Goal: Information Seeking & Learning: Learn about a topic

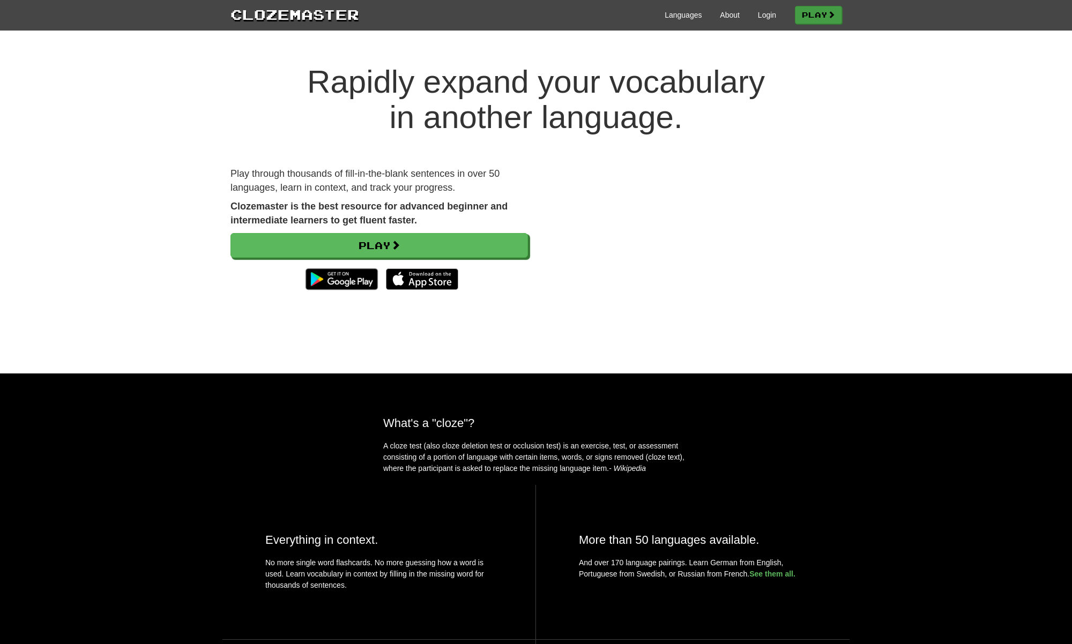
click at [813, 18] on link "Play" at bounding box center [818, 15] width 47 height 18
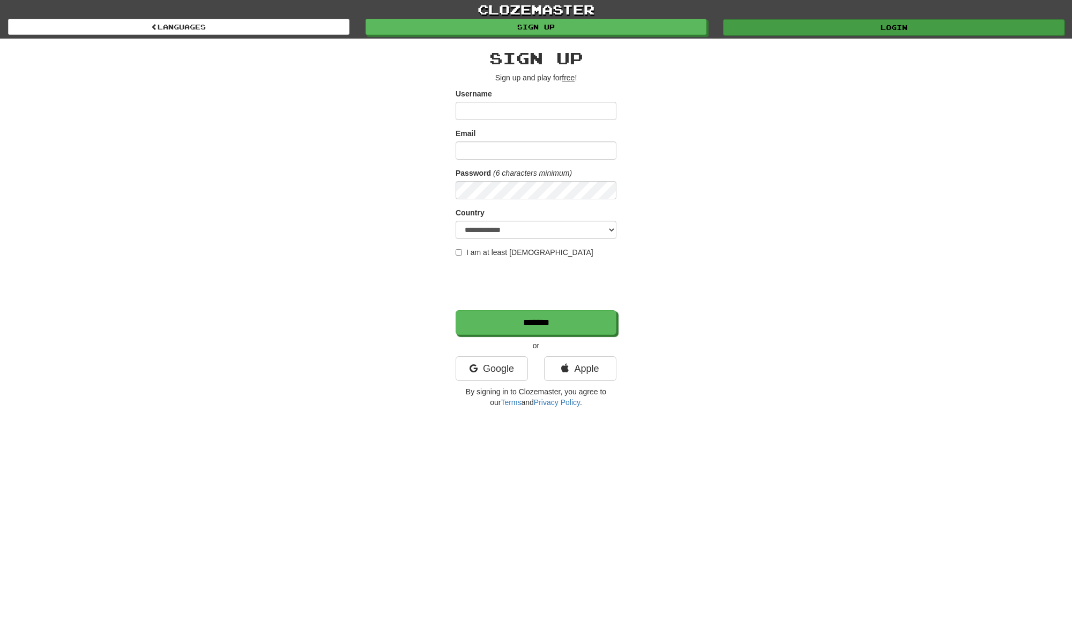
click at [849, 24] on link "Login" at bounding box center [894, 27] width 342 height 16
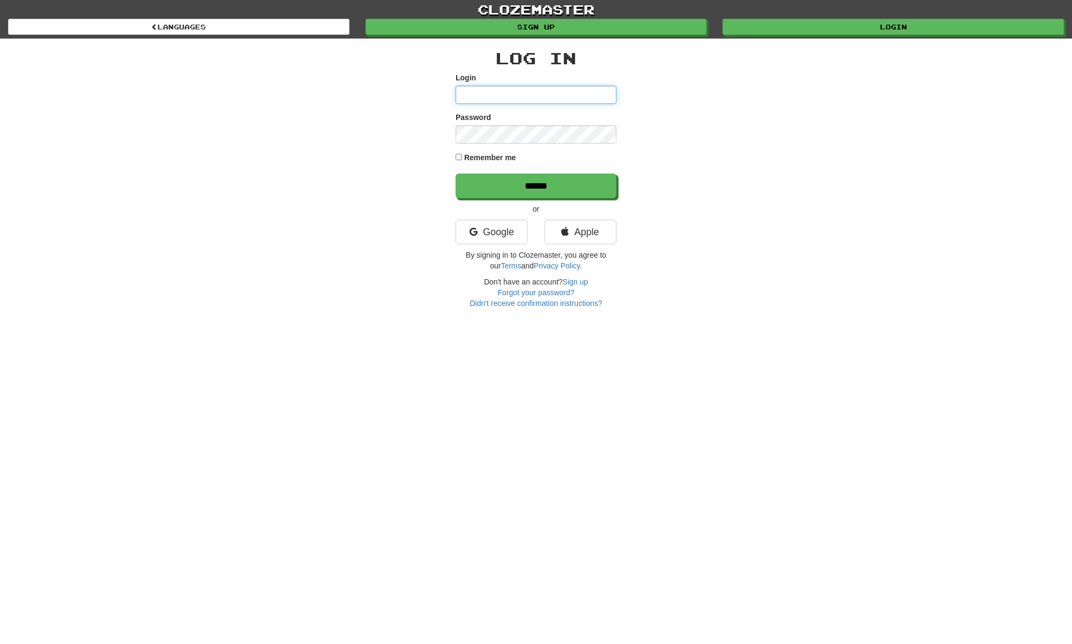
type input "**********"
click at [536, 186] on input "******" at bounding box center [536, 186] width 161 height 25
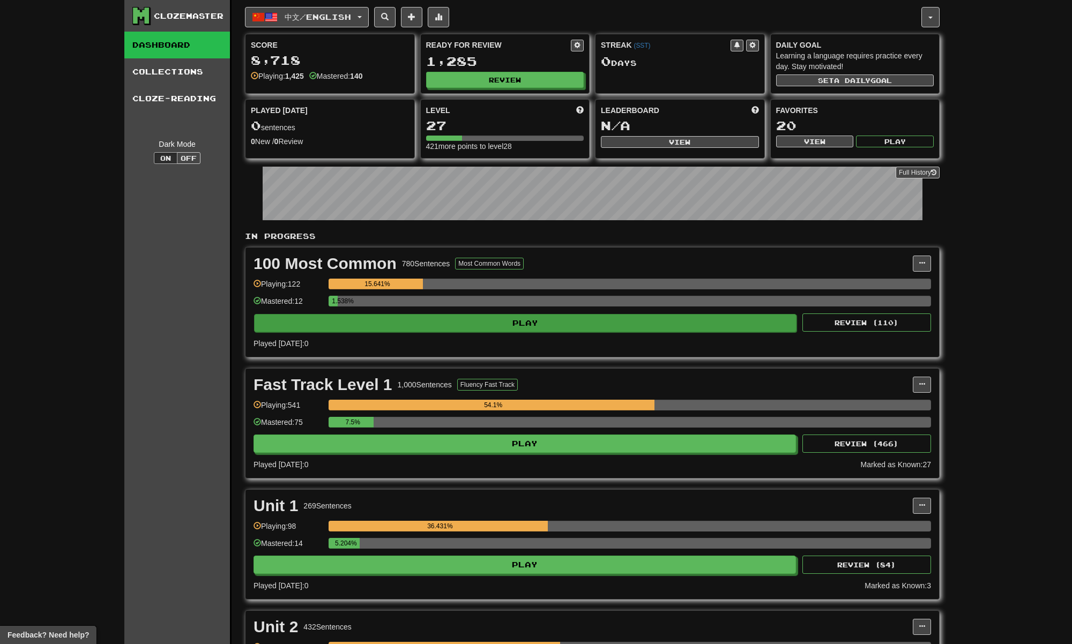
click at [495, 320] on button "Play" at bounding box center [525, 323] width 543 height 18
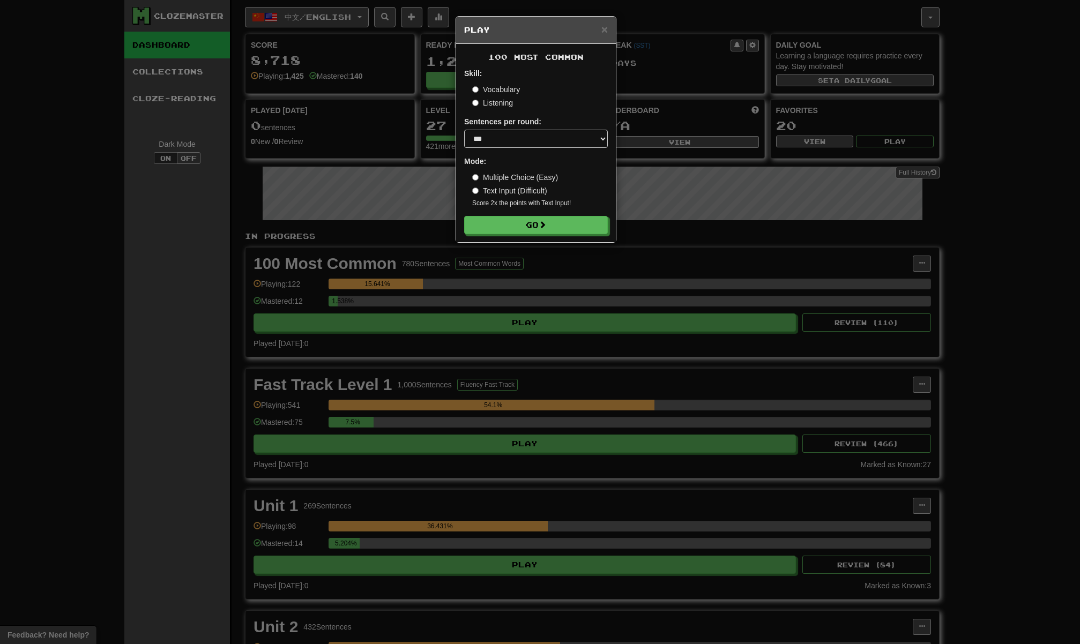
click at [720, 280] on div "× Play 100 Most Common Skill: Vocabulary Listening Sentences per round: * ** **…" at bounding box center [540, 322] width 1080 height 644
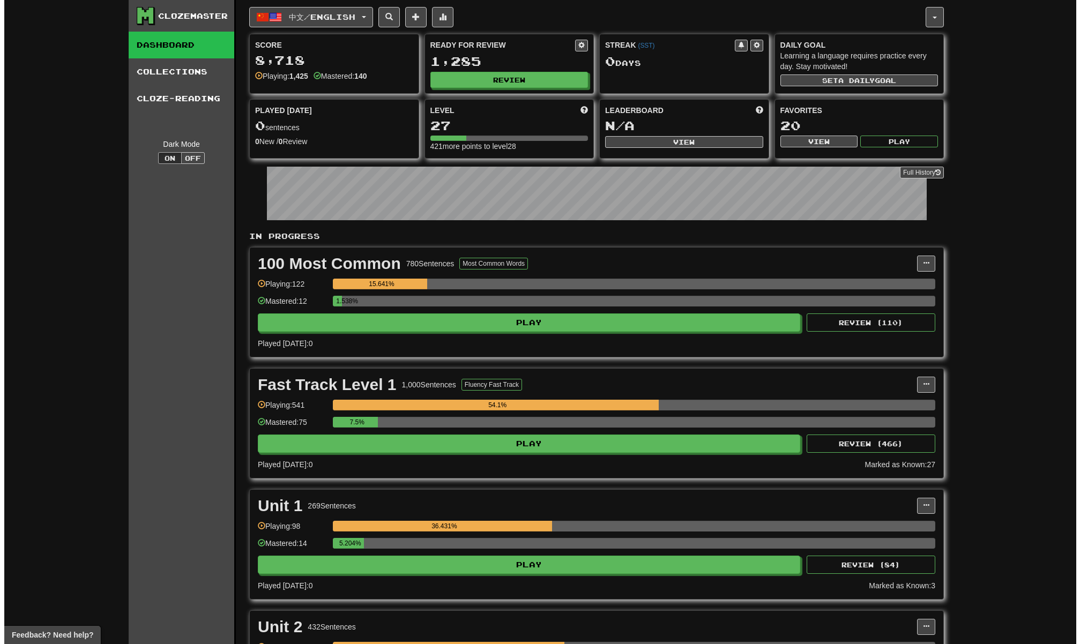
scroll to position [49, 0]
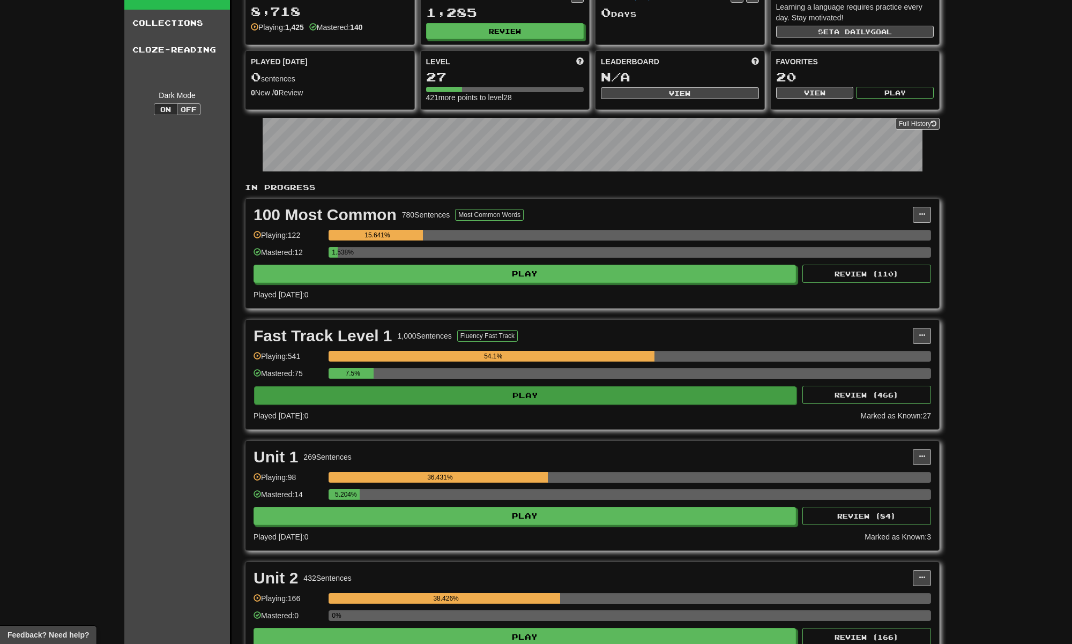
click at [529, 394] on button "Play" at bounding box center [525, 396] width 543 height 18
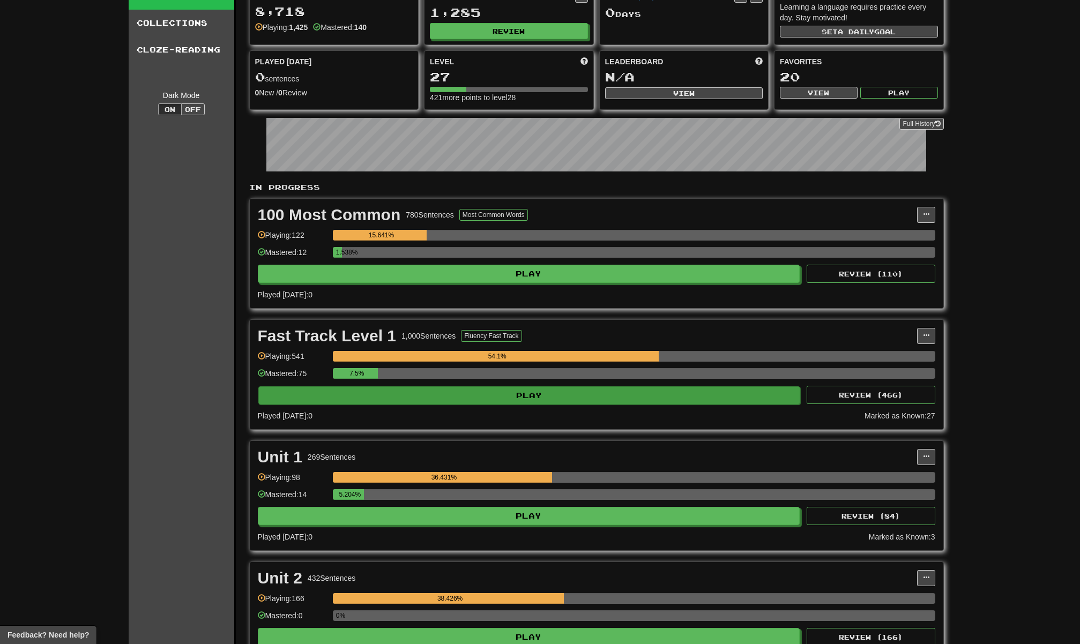
select select "***"
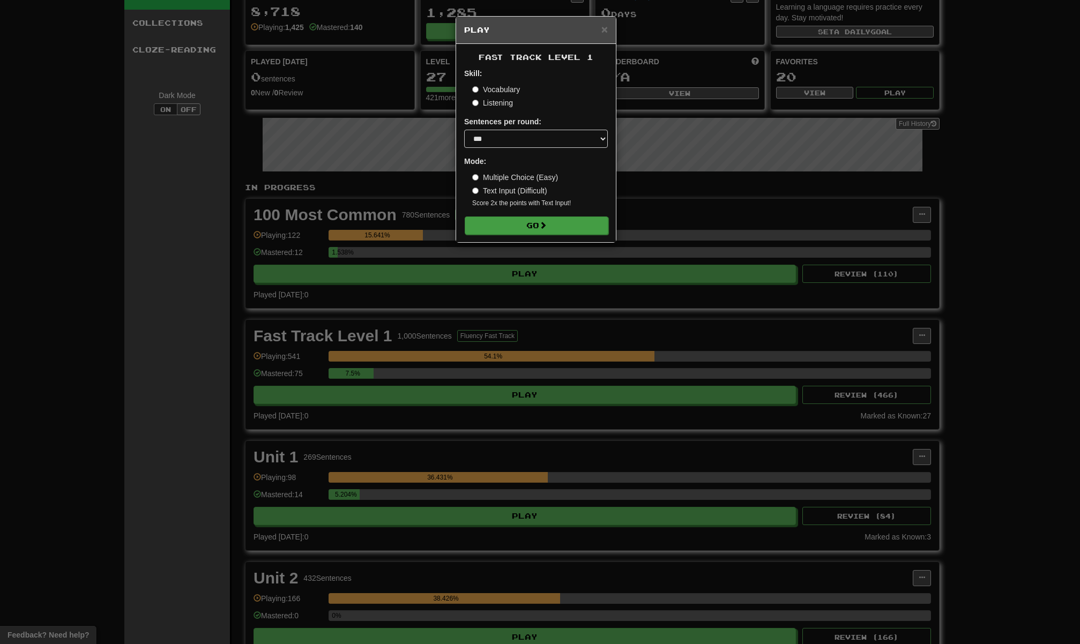
click at [567, 230] on button "Go" at bounding box center [537, 226] width 144 height 18
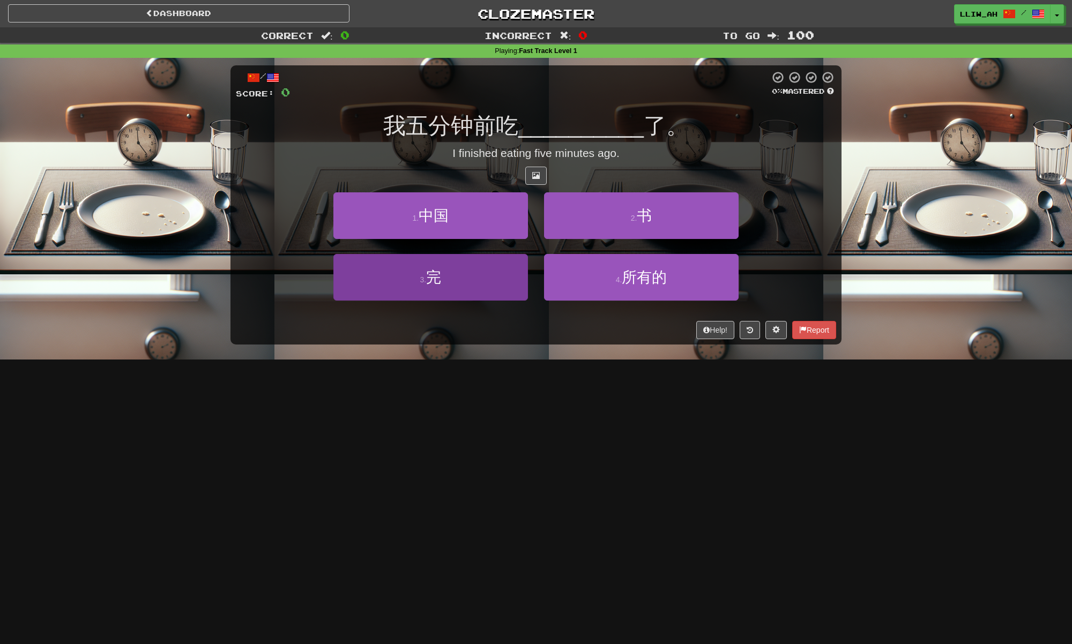
click at [462, 285] on button "3 . 完" at bounding box center [430, 277] width 195 height 47
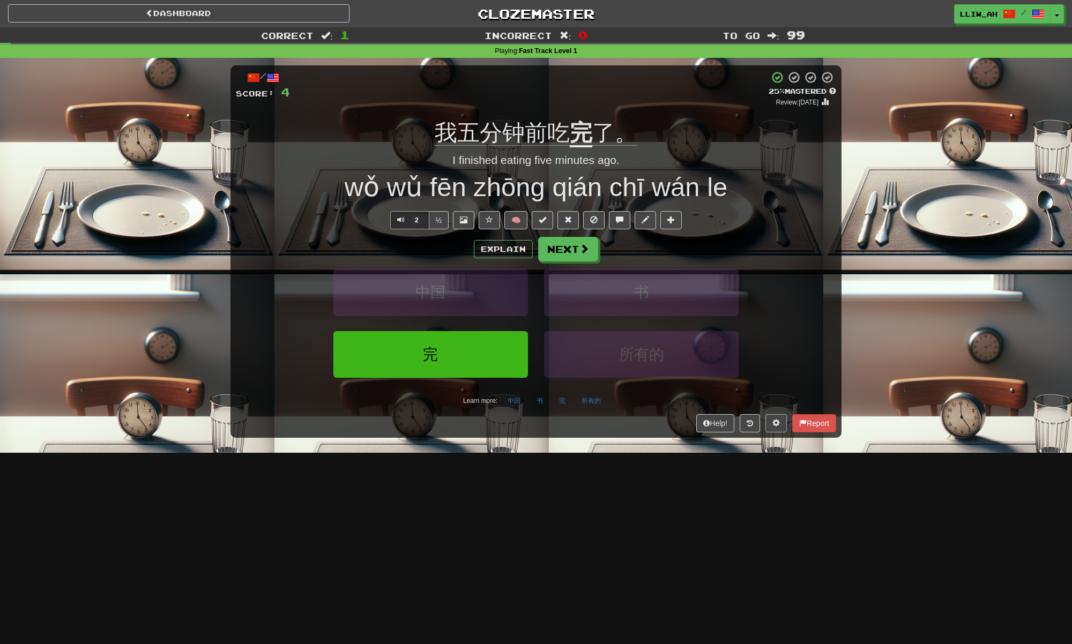
click at [774, 429] on button at bounding box center [776, 423] width 21 height 18
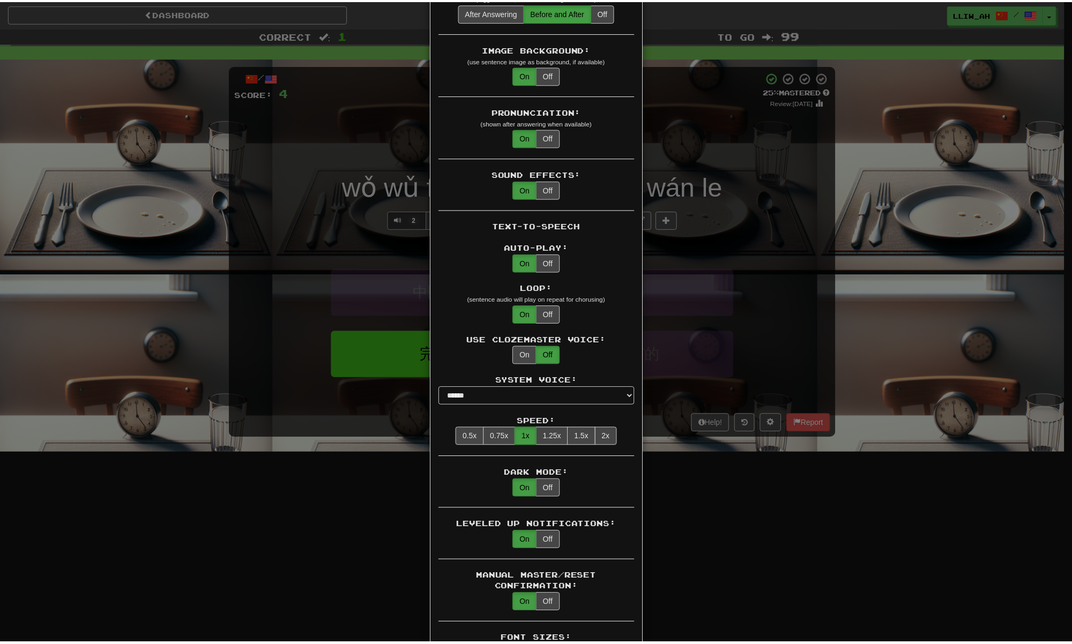
scroll to position [315, 0]
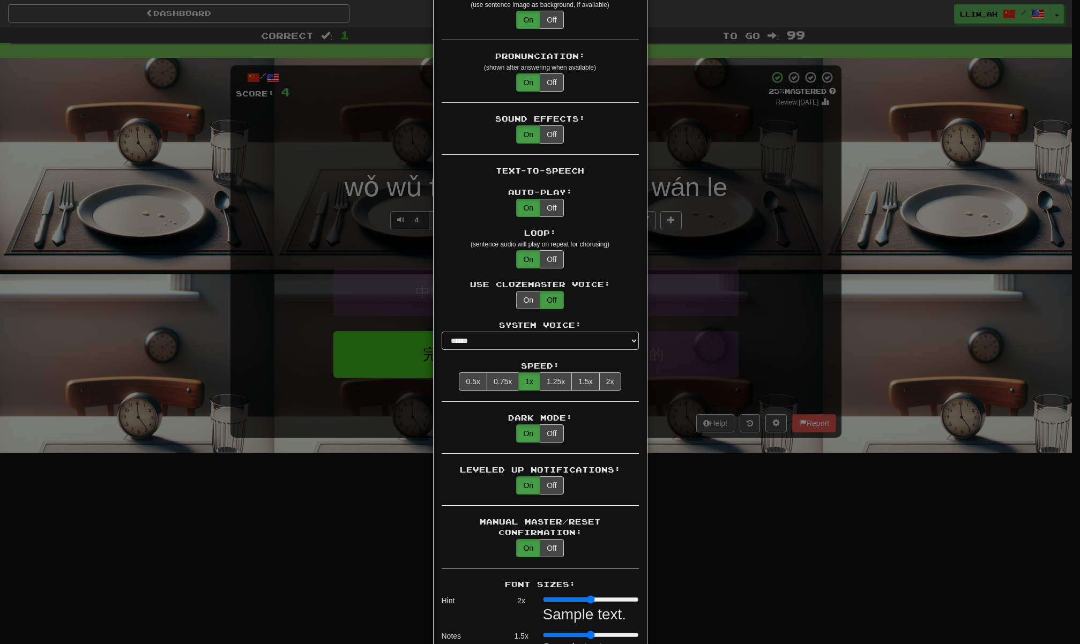
click at [526, 291] on button "On" at bounding box center [528, 300] width 24 height 18
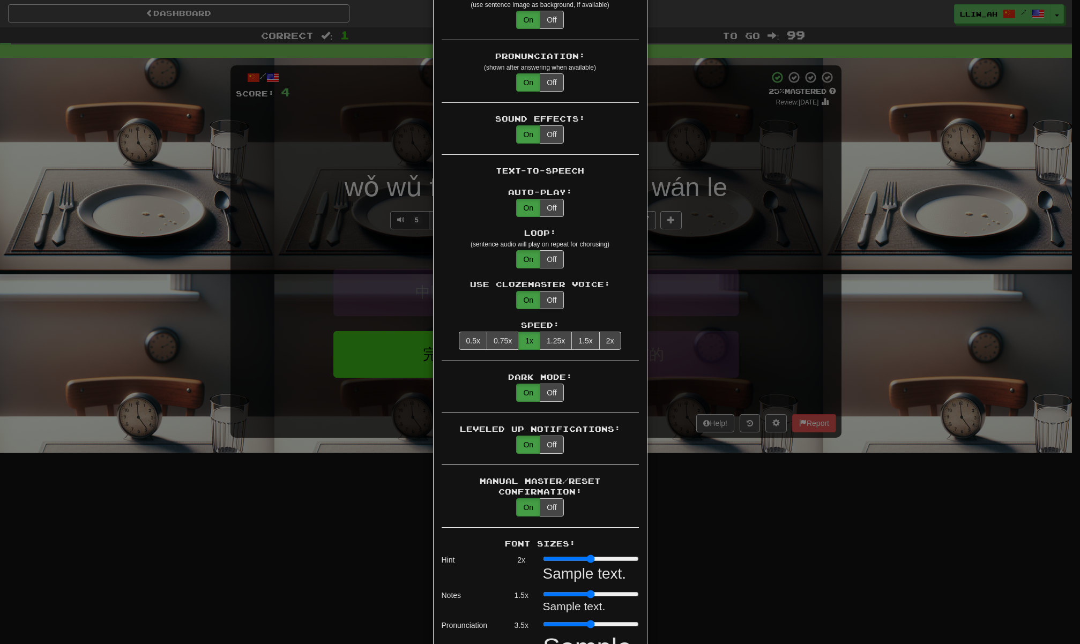
click at [738, 291] on div "× Game Settings Translations: Visible Show After Answering Hidden Sentence Text…" at bounding box center [540, 322] width 1080 height 644
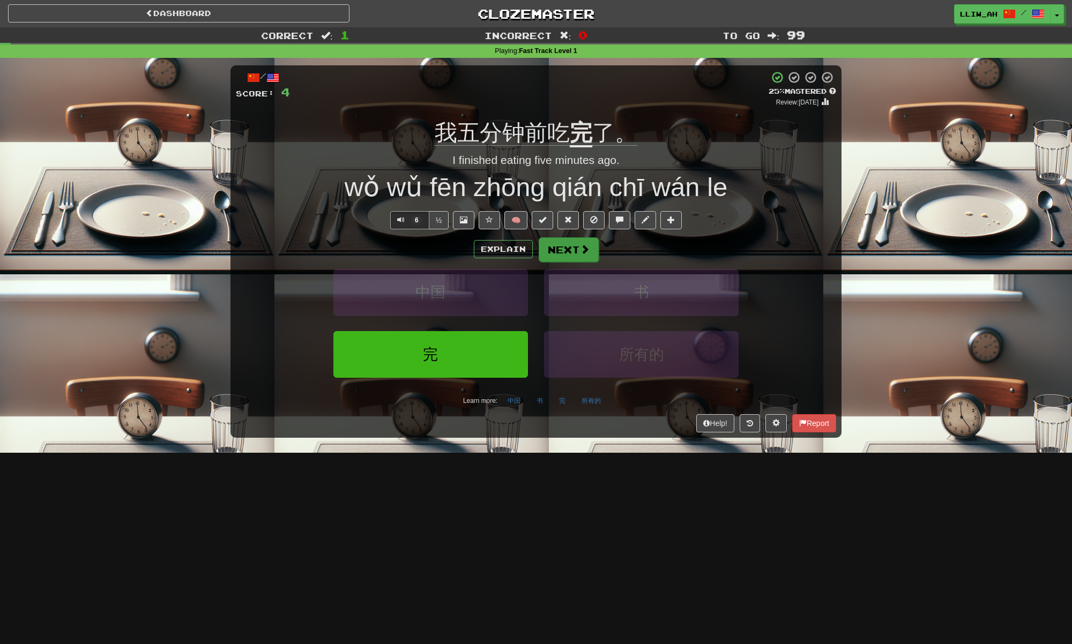
click at [572, 248] on button "Next" at bounding box center [569, 250] width 60 height 25
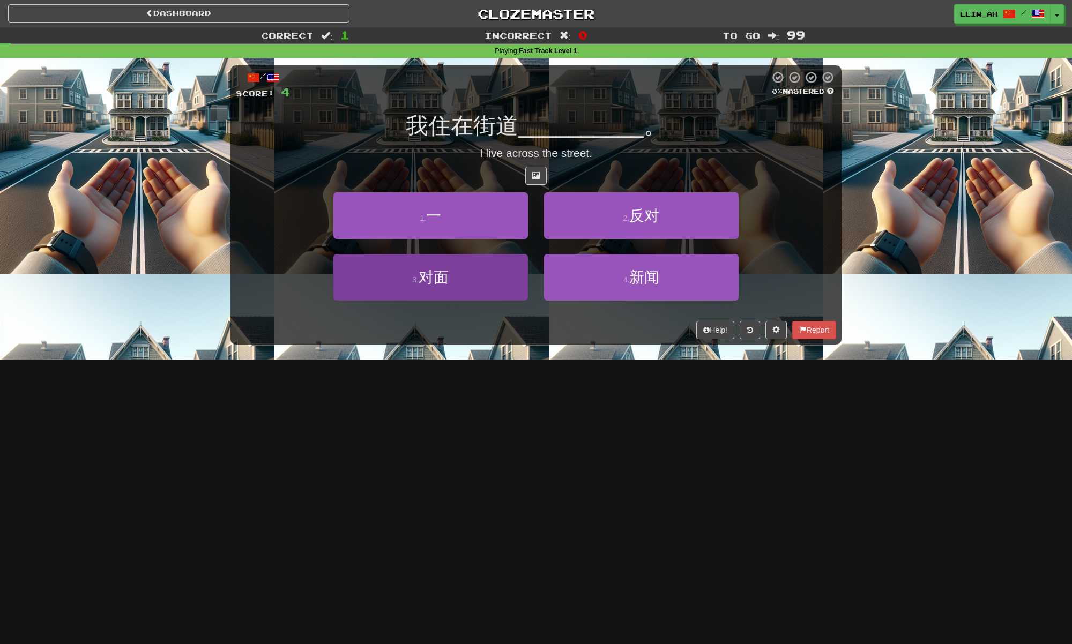
click at [507, 278] on button "3 . 对面" at bounding box center [430, 277] width 195 height 47
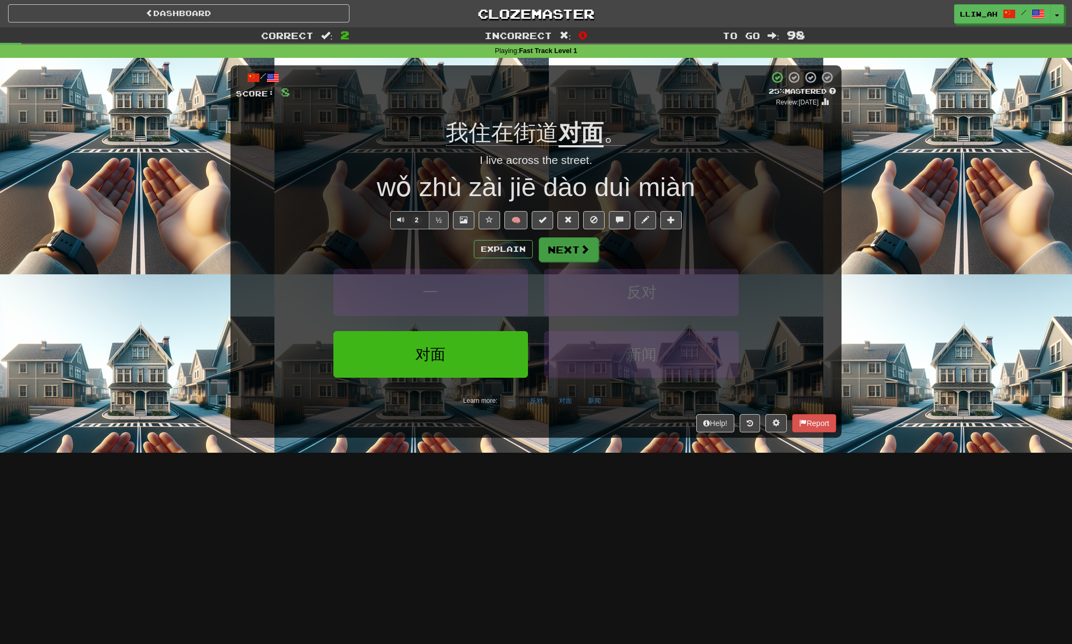
click at [562, 251] on button "Next" at bounding box center [569, 250] width 60 height 25
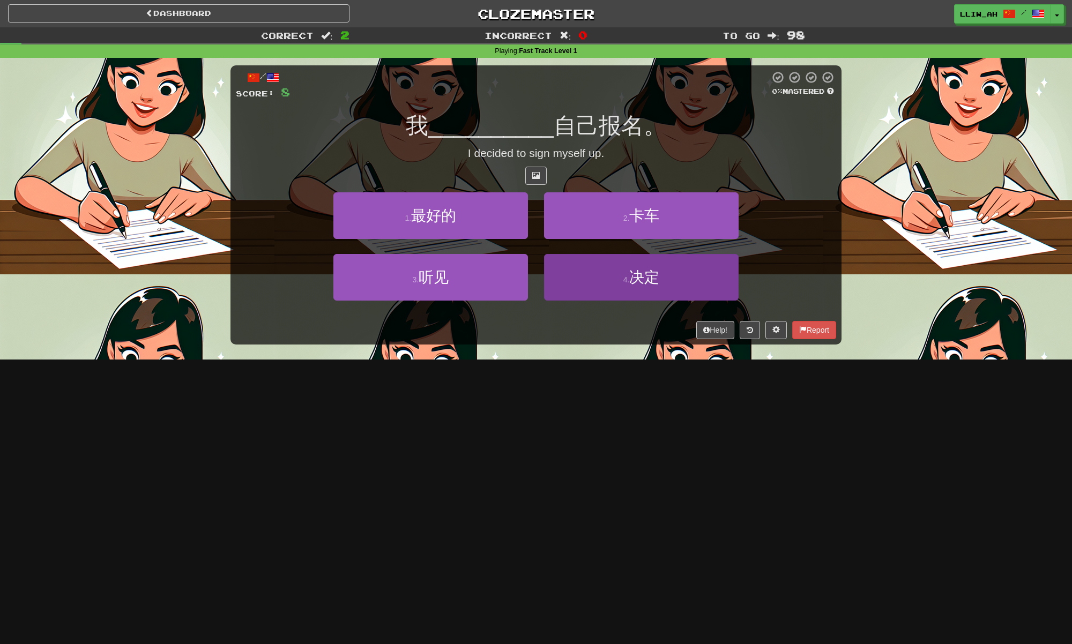
click at [577, 279] on button "4 . 决定" at bounding box center [641, 277] width 195 height 47
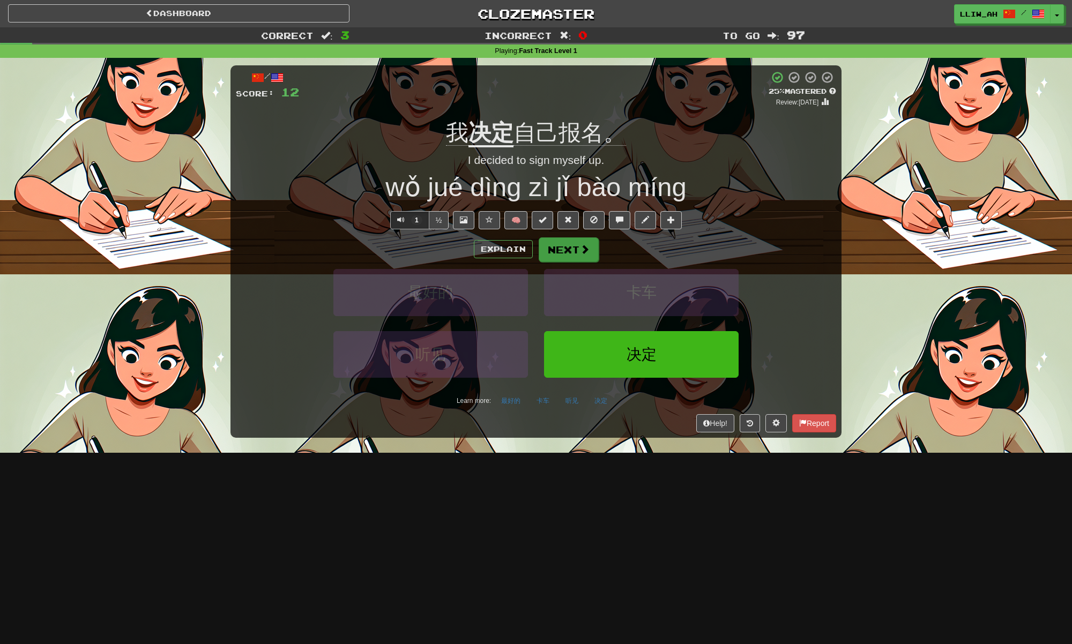
click at [566, 253] on button "Next" at bounding box center [569, 250] width 60 height 25
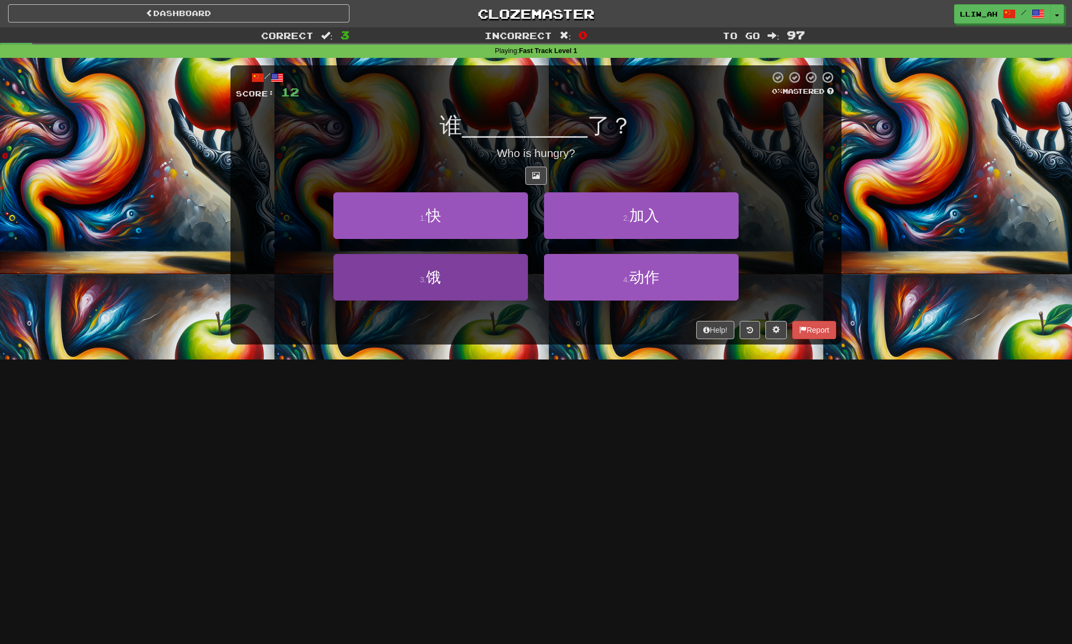
click at [415, 271] on button "3 . 饿" at bounding box center [430, 277] width 195 height 47
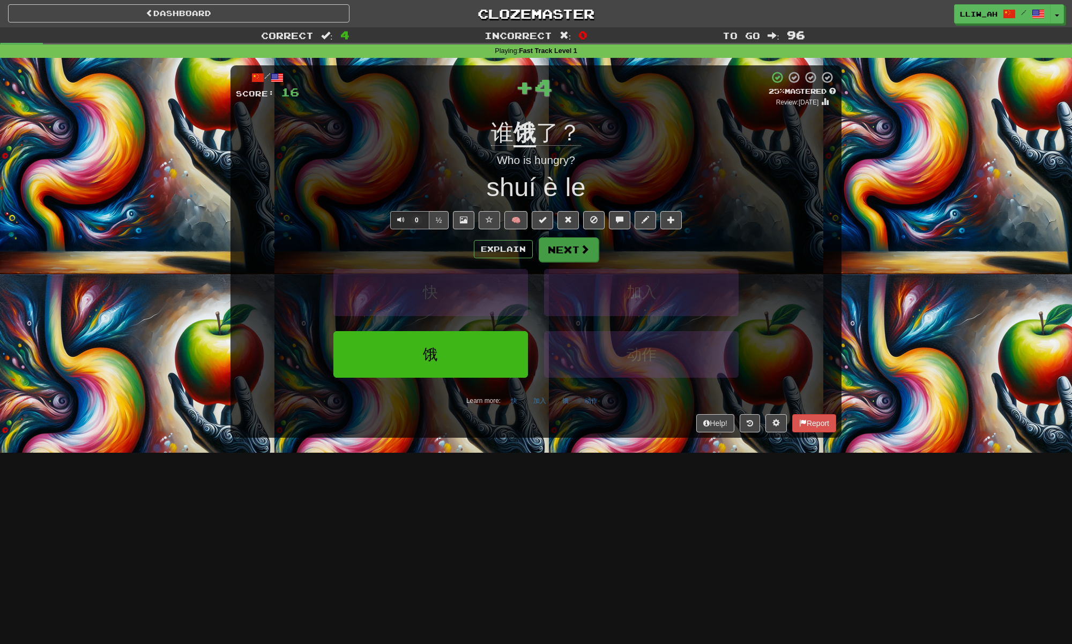
click at [555, 259] on button "Next" at bounding box center [569, 250] width 60 height 25
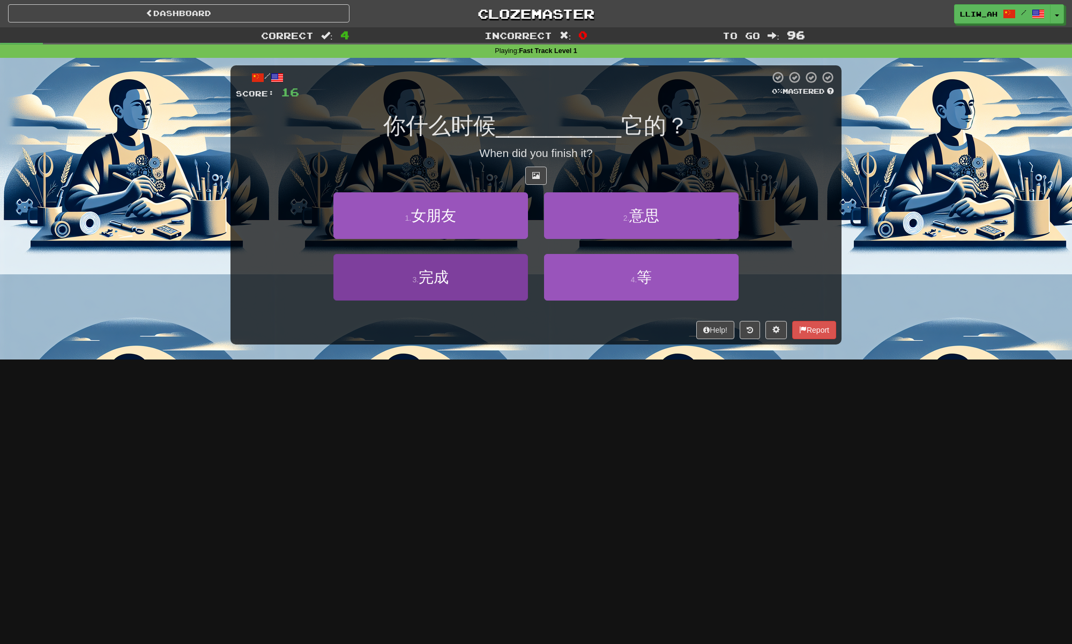
click at [476, 278] on button "3 . 完成" at bounding box center [430, 277] width 195 height 47
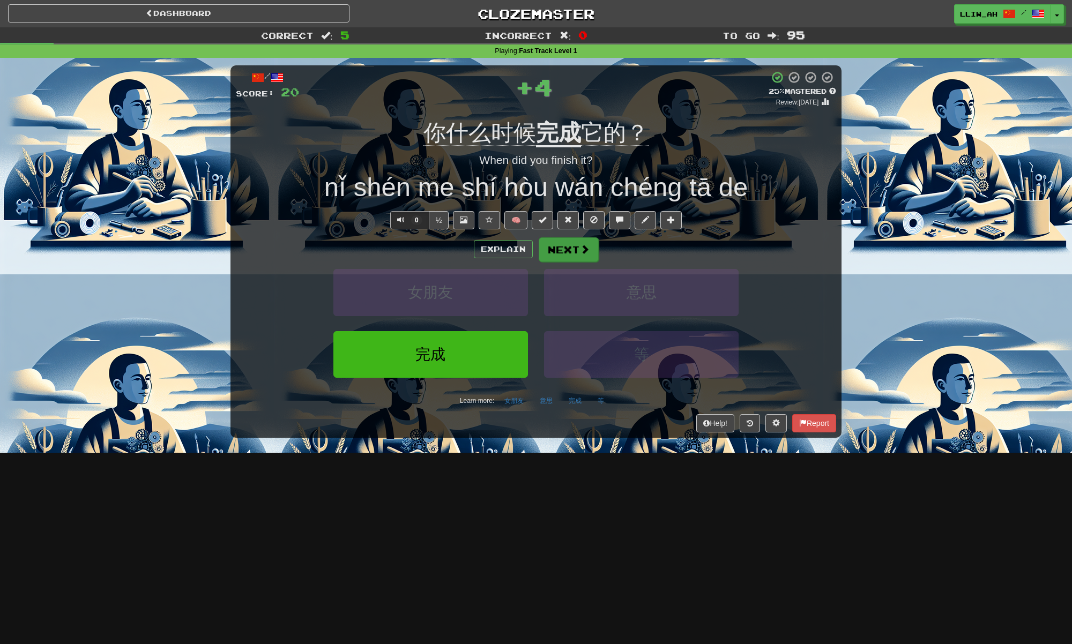
click at [566, 250] on button "Next" at bounding box center [569, 250] width 60 height 25
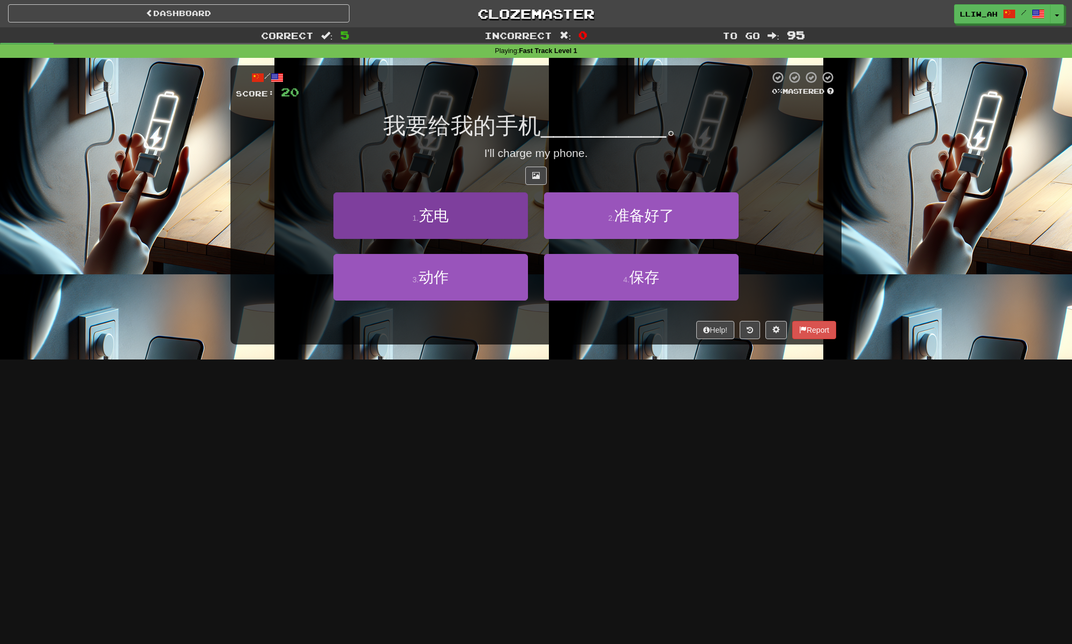
click at [466, 229] on button "1 . 充电" at bounding box center [430, 215] width 195 height 47
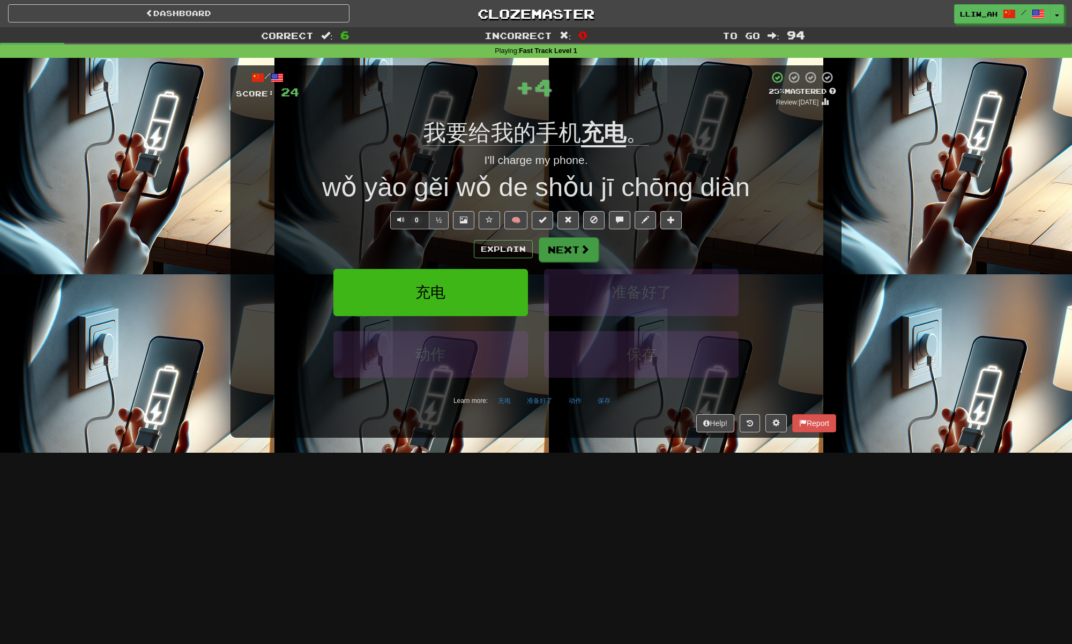
click at [567, 258] on button "Next" at bounding box center [569, 250] width 60 height 25
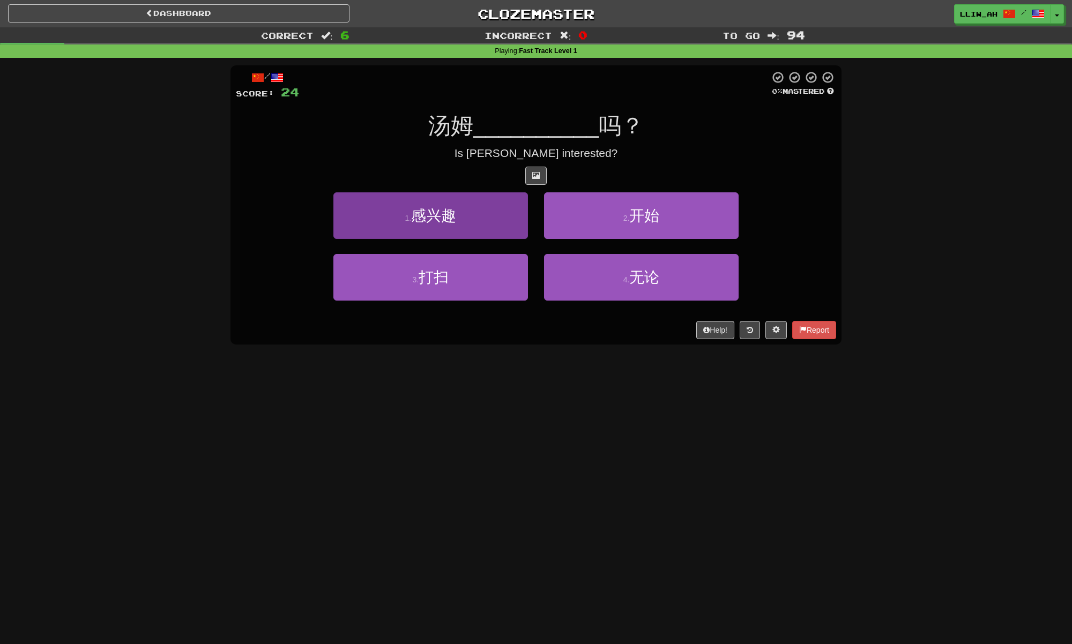
click at [463, 236] on button "1 . 感兴趣" at bounding box center [430, 215] width 195 height 47
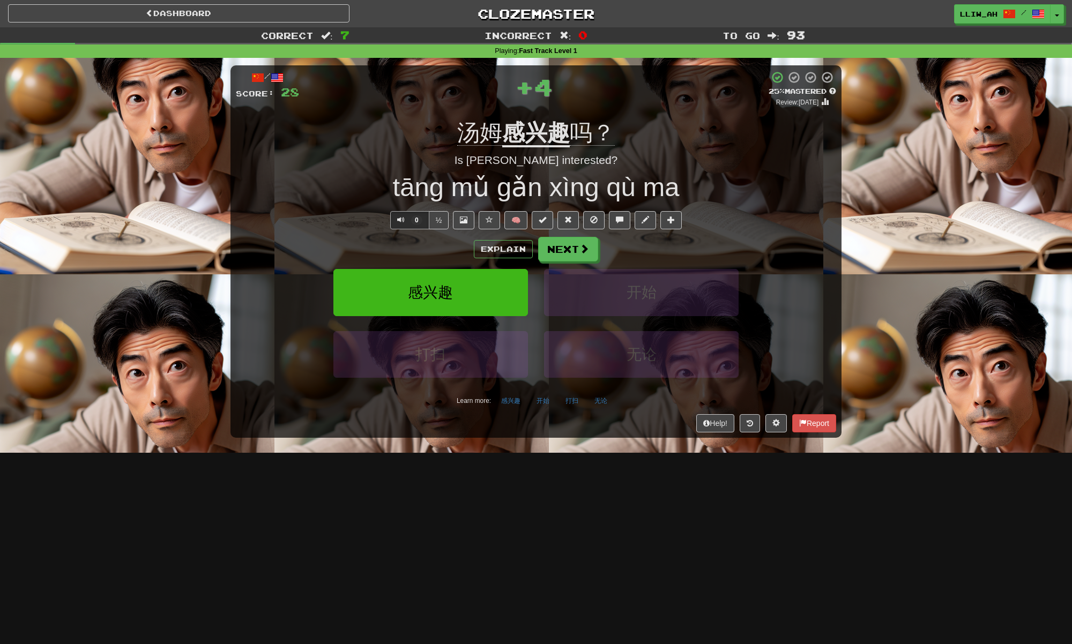
click at [567, 262] on div "Explain Next 感兴趣 开始 打扫 无论 Learn more: 感兴趣 开始 打扫 无论" at bounding box center [536, 323] width 600 height 172
click at [573, 253] on button "Next" at bounding box center [569, 250] width 60 height 25
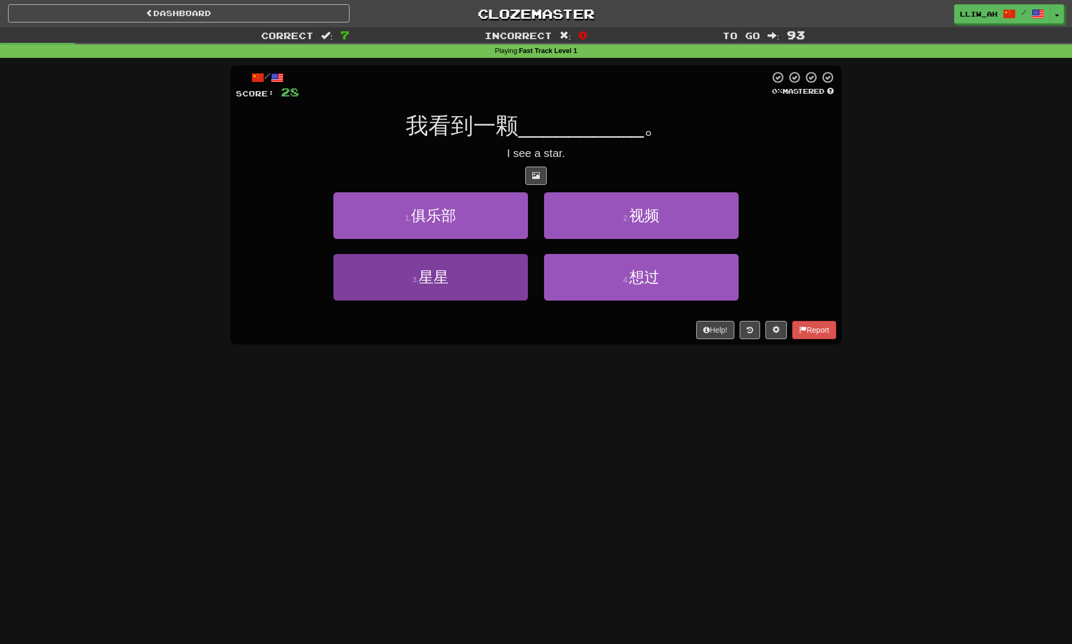
click at [496, 278] on button "3 . 星星" at bounding box center [430, 277] width 195 height 47
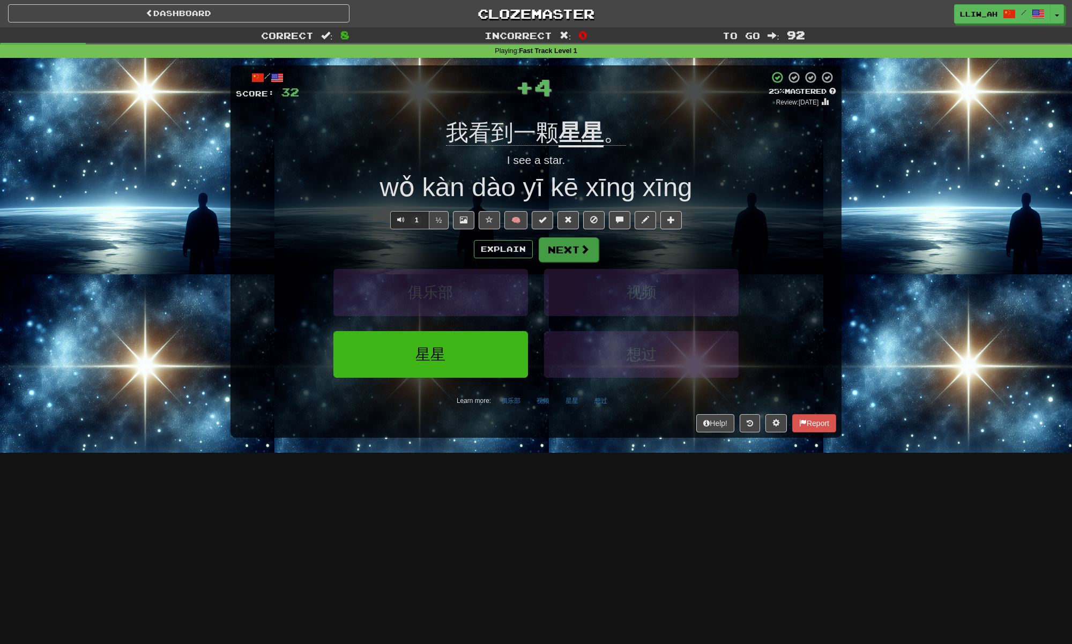
click at [558, 251] on button "Next" at bounding box center [569, 250] width 60 height 25
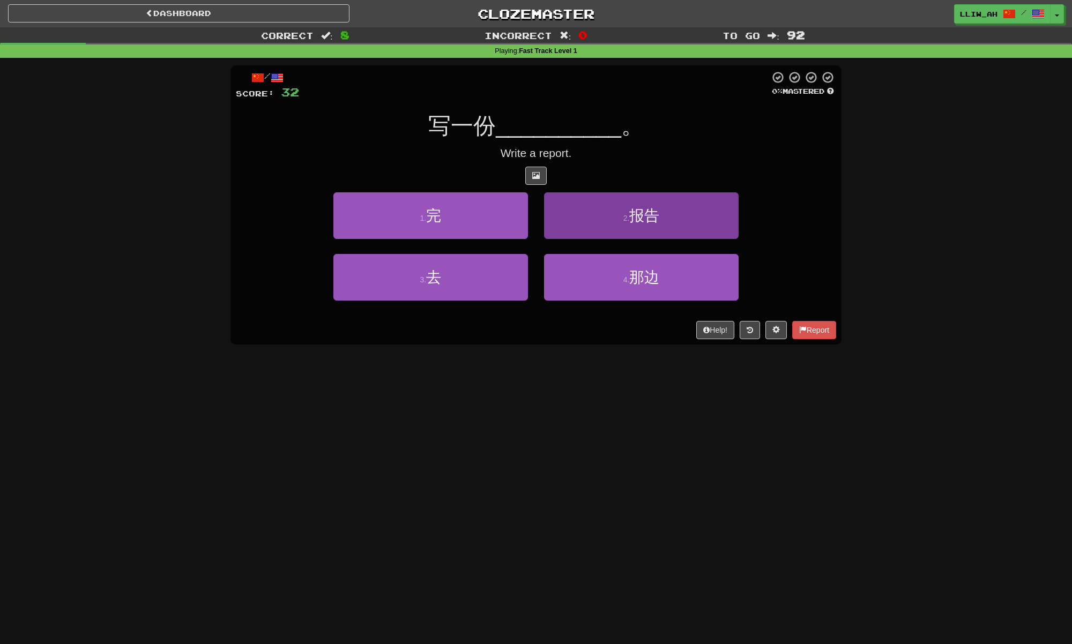
click at [593, 231] on button "2 . 报告" at bounding box center [641, 215] width 195 height 47
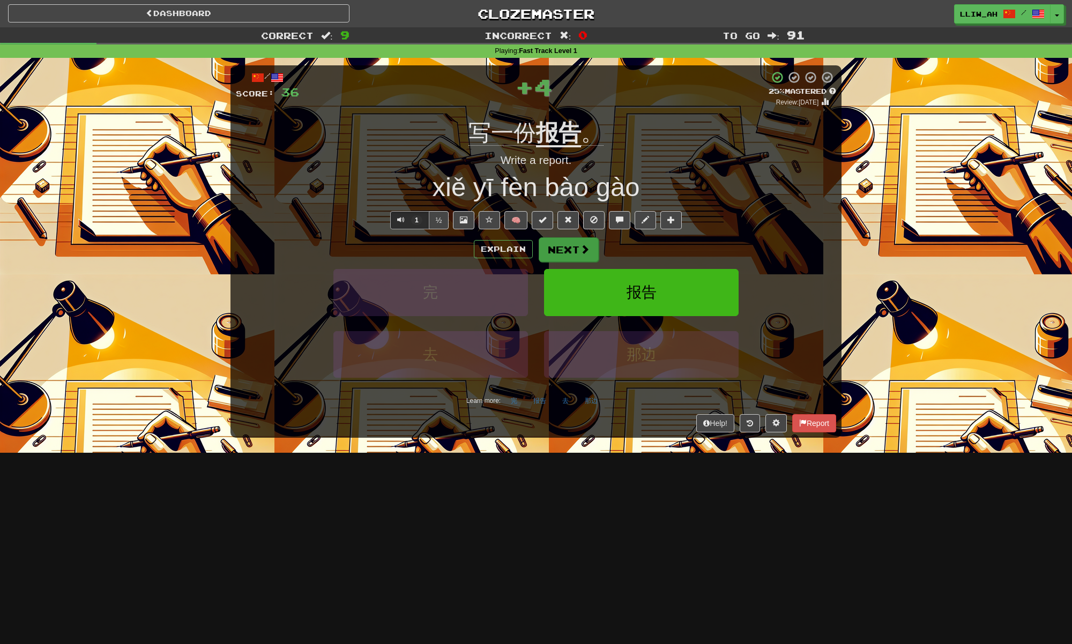
click at [572, 247] on button "Next" at bounding box center [569, 250] width 60 height 25
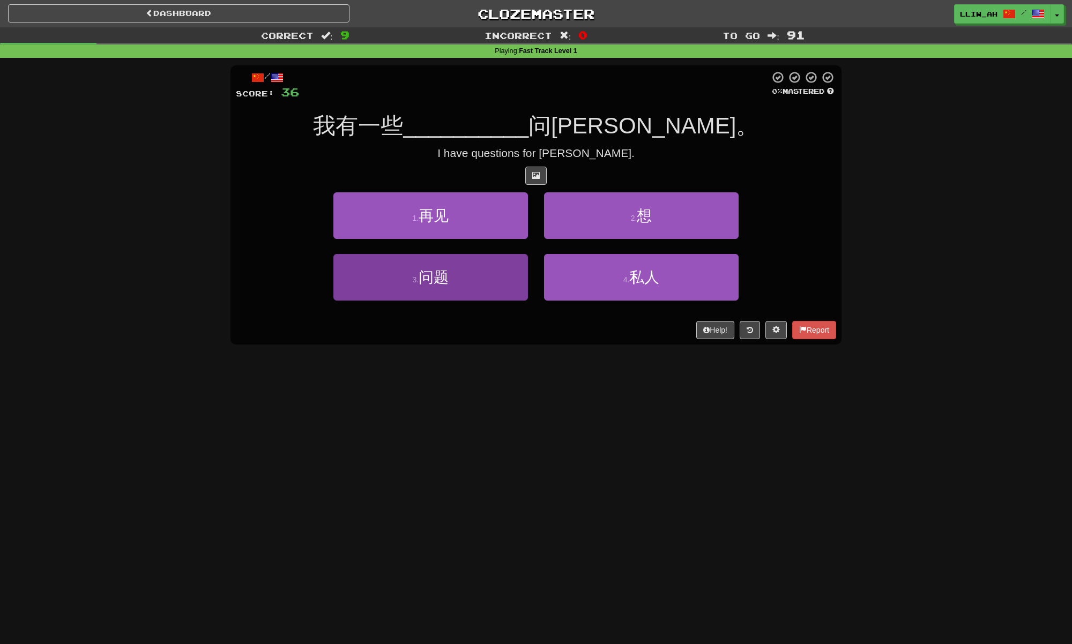
click at [483, 265] on button "3 . 问题" at bounding box center [430, 277] width 195 height 47
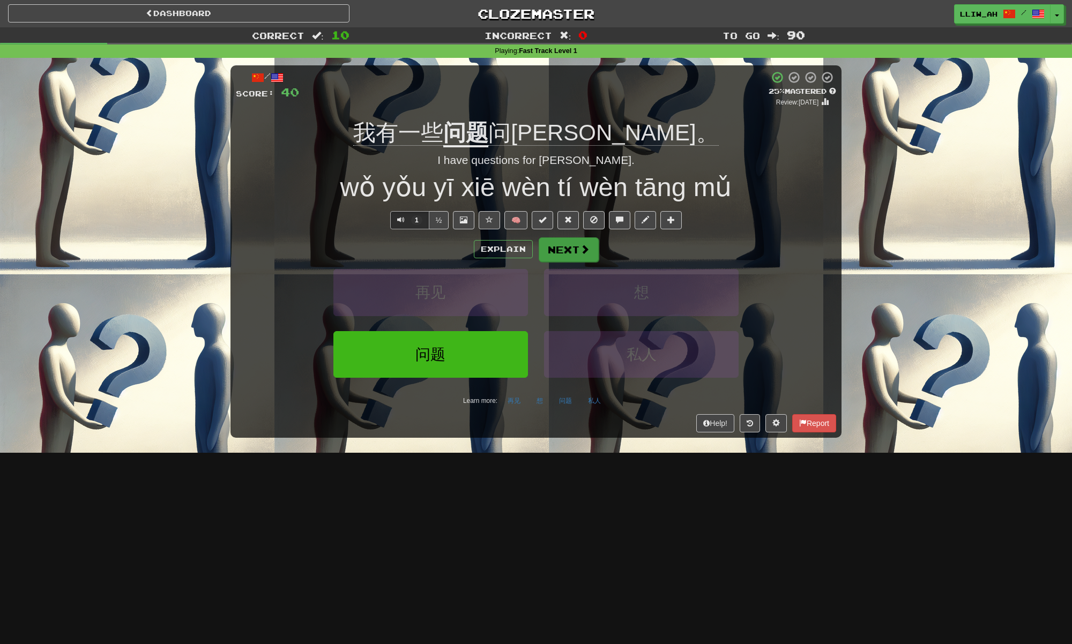
drag, startPoint x: 540, startPoint y: 227, endPoint x: 576, endPoint y: 252, distance: 43.9
click at [576, 252] on div "/ Score: 40 + 4 25 % Mastered Review: 2025-08-21 我有一些 问题 问汤姆。 I have questions …" at bounding box center [536, 251] width 611 height 373
click at [572, 256] on button "Next" at bounding box center [569, 250] width 60 height 25
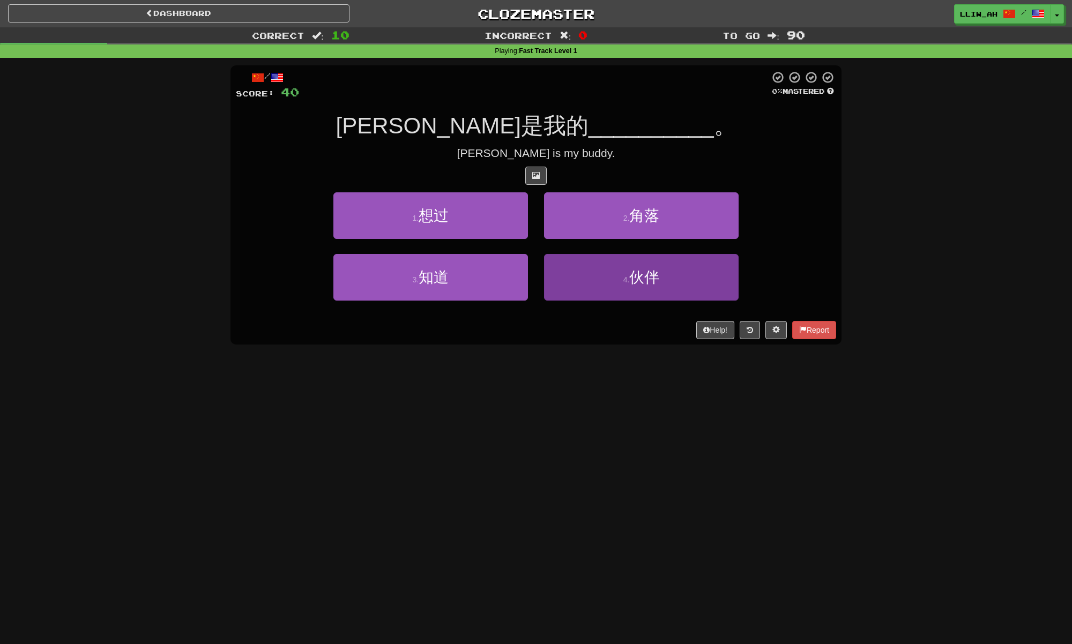
click at [612, 265] on button "4 . 伙伴" at bounding box center [641, 277] width 195 height 47
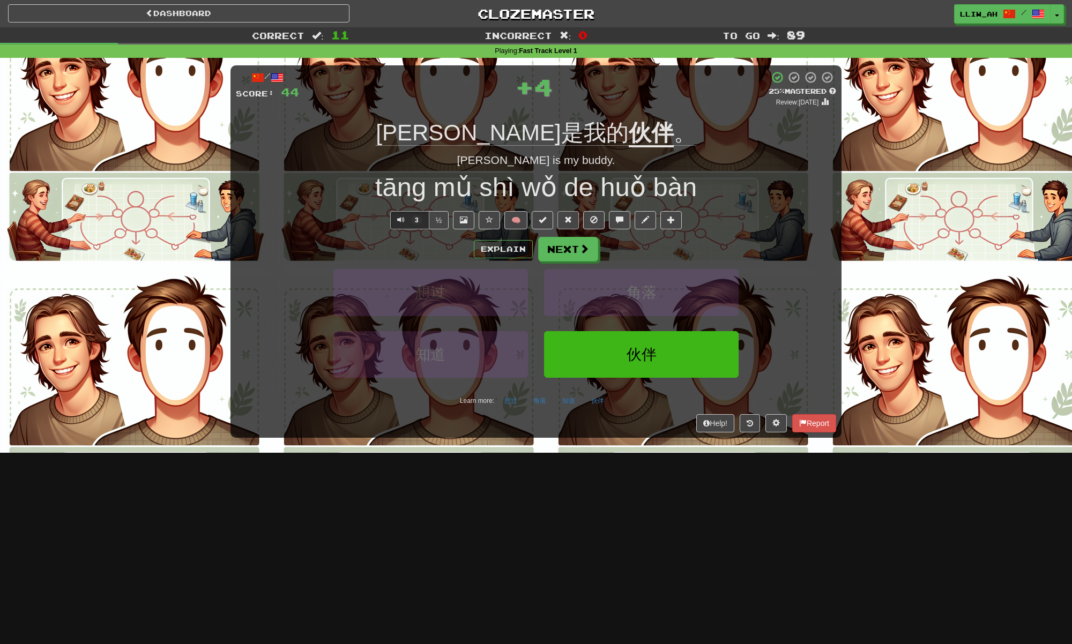
click at [568, 216] on span at bounding box center [569, 220] width 8 height 8
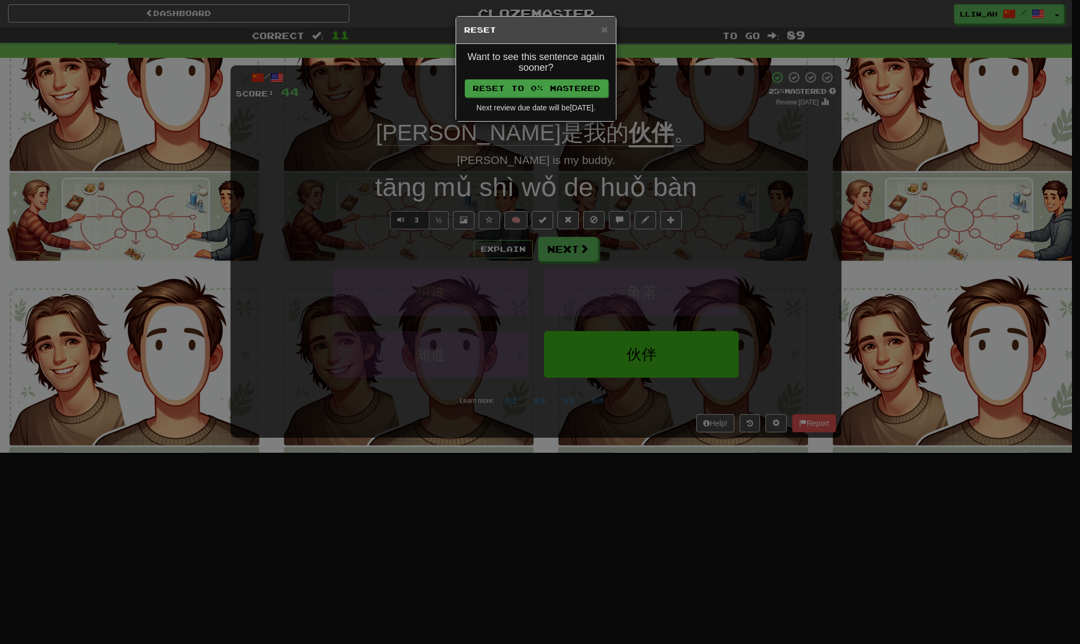
click at [585, 86] on button "Reset to 0% Mastered" at bounding box center [537, 88] width 144 height 18
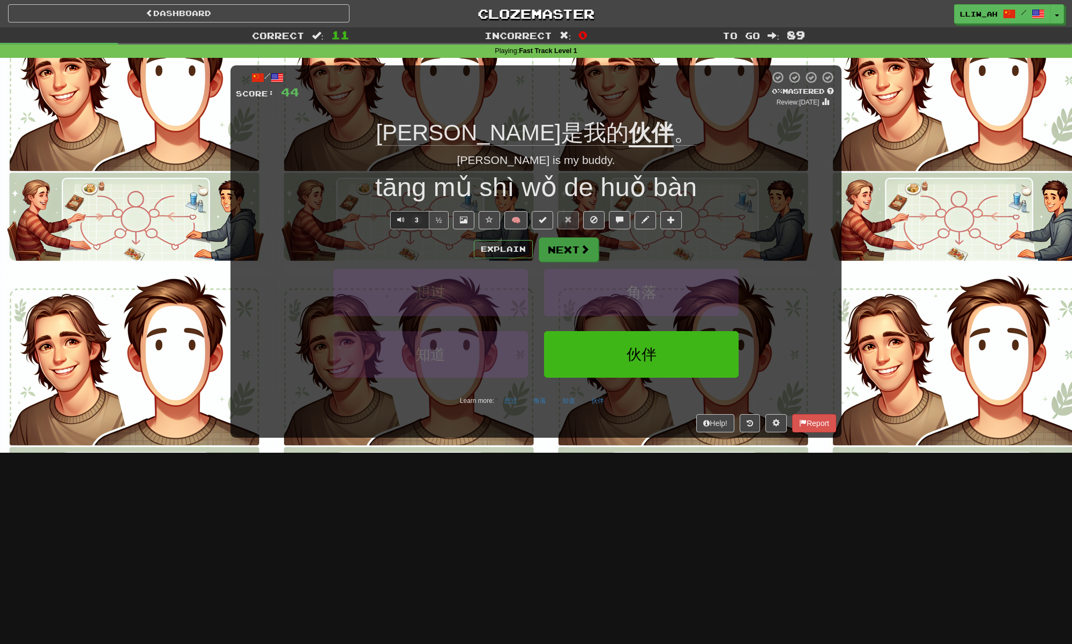
click at [577, 256] on button "Next" at bounding box center [569, 250] width 60 height 25
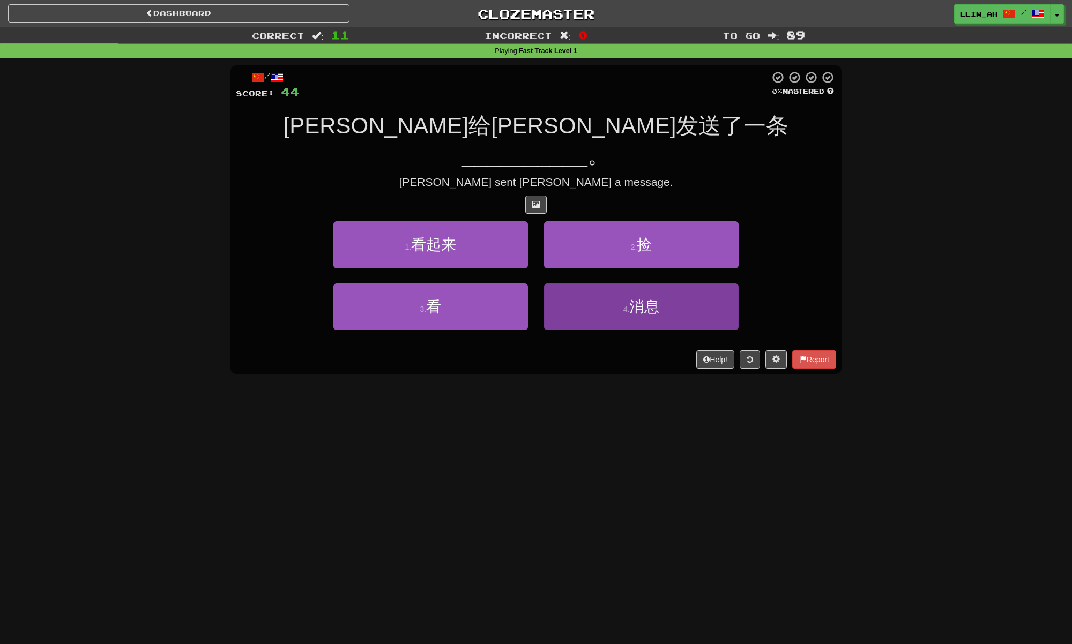
click at [559, 284] on button "4 . 消息" at bounding box center [641, 307] width 195 height 47
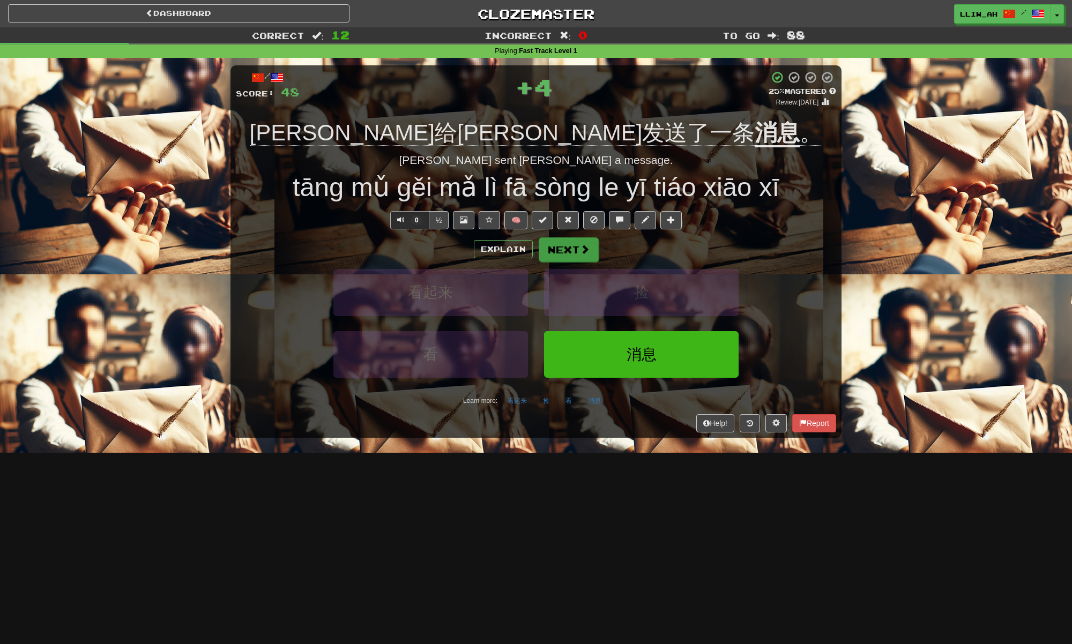
click at [568, 254] on button "Next" at bounding box center [569, 250] width 60 height 25
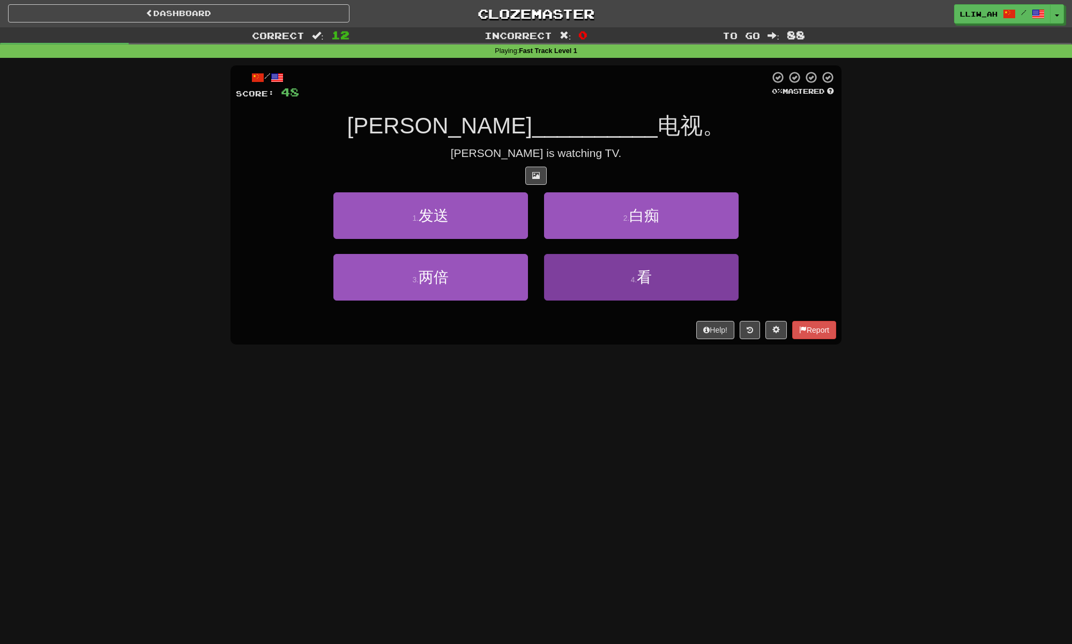
click at [591, 285] on button "4 . 看" at bounding box center [641, 277] width 195 height 47
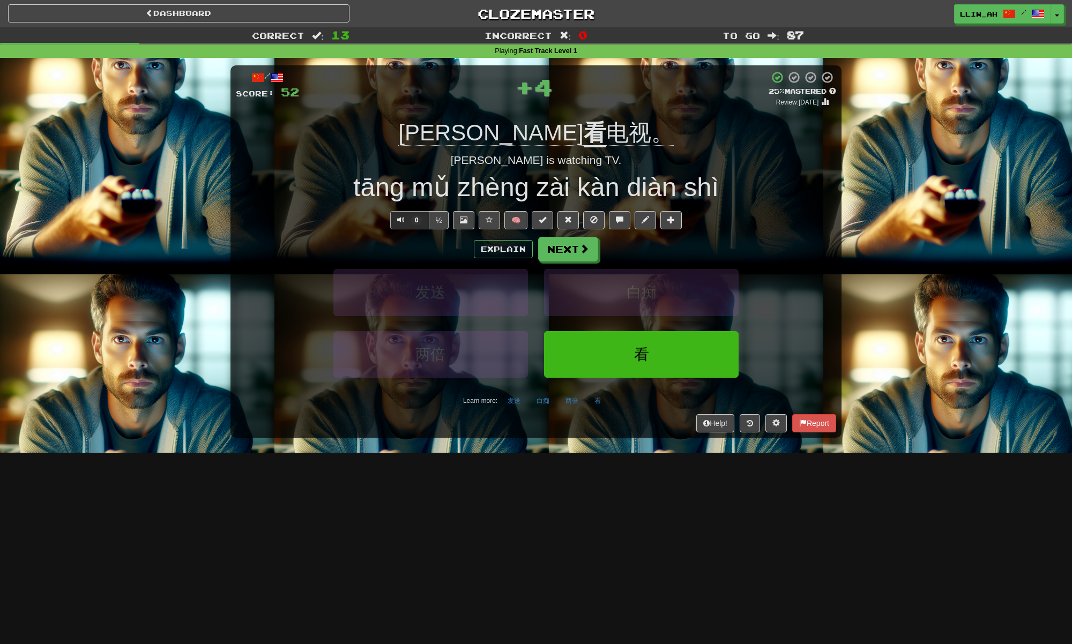
click at [540, 220] on span at bounding box center [543, 220] width 8 height 8
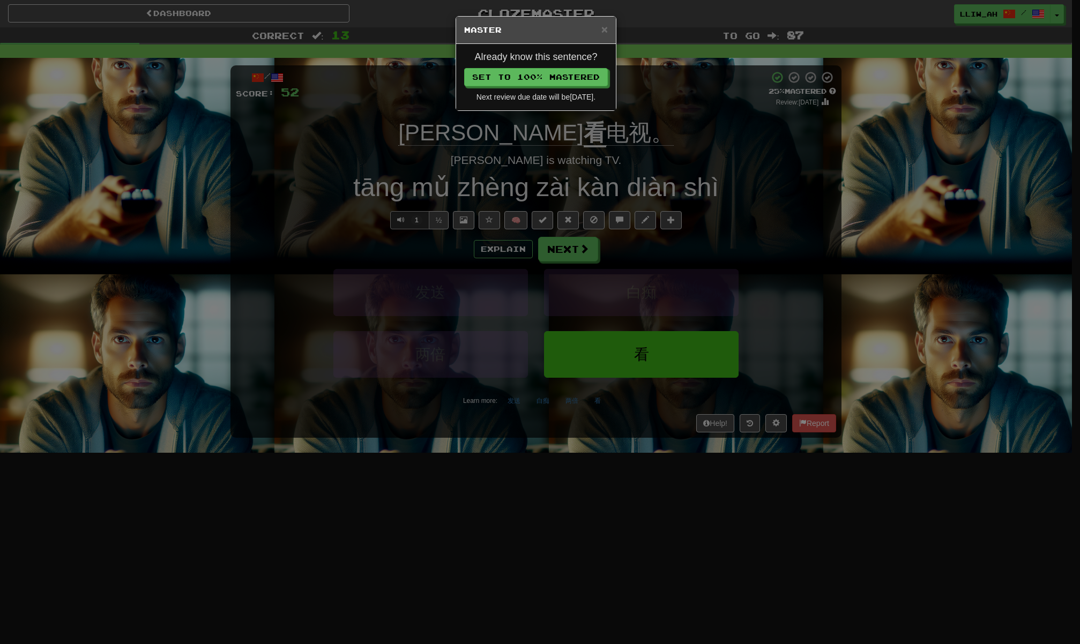
click at [595, 60] on h4 "Already know this sentence?" at bounding box center [536, 57] width 144 height 11
click at [584, 82] on button "Set to 100% Mastered" at bounding box center [537, 78] width 144 height 18
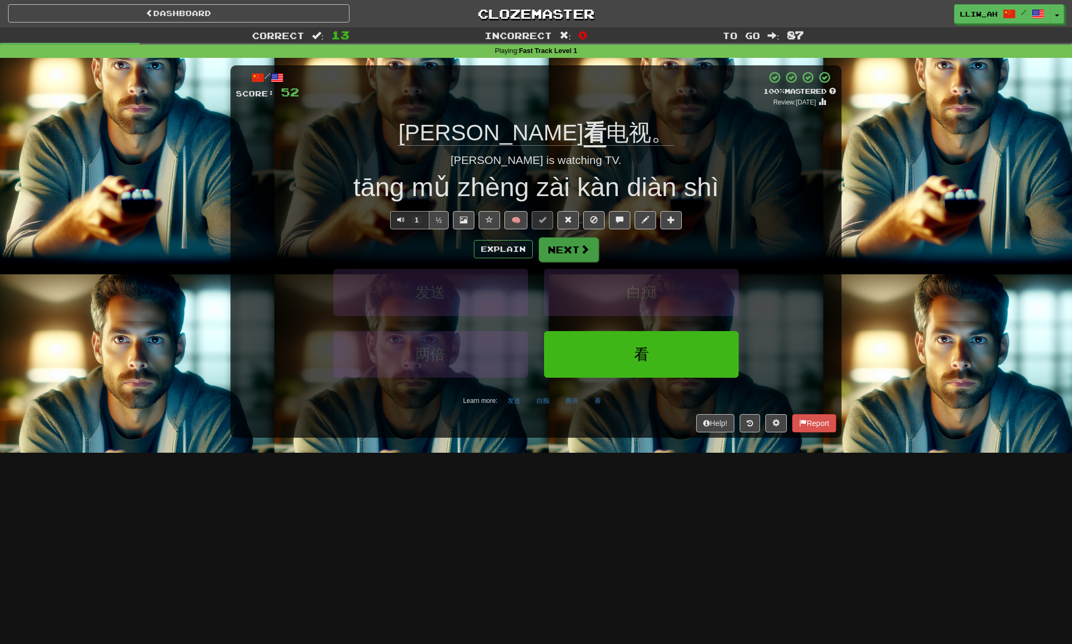
click at [574, 245] on button "Next" at bounding box center [569, 250] width 60 height 25
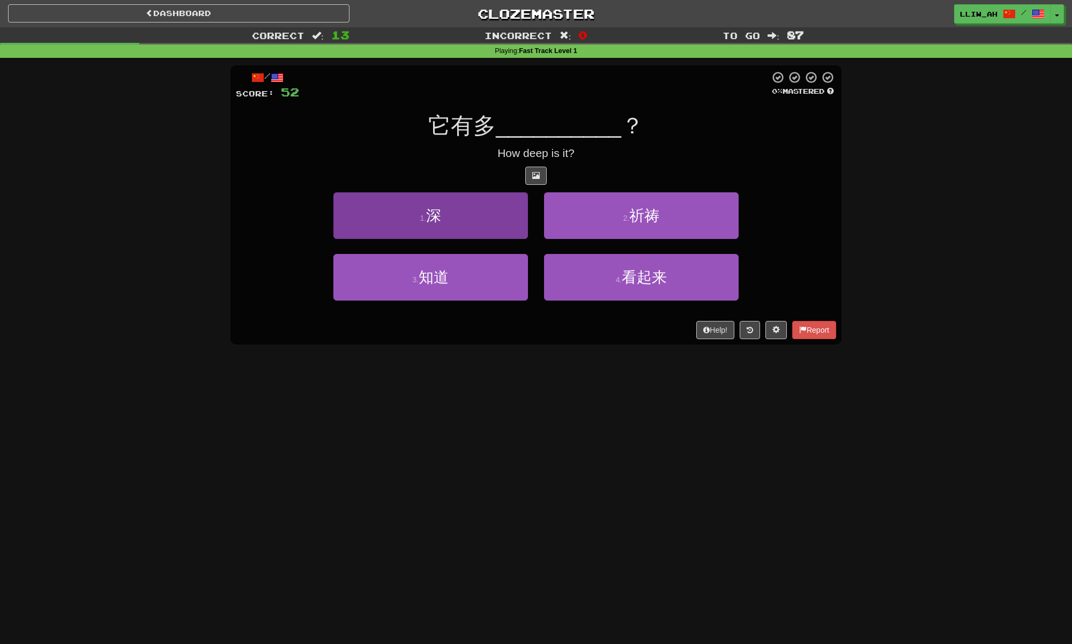
click at [474, 228] on button "1 . 深" at bounding box center [430, 215] width 195 height 47
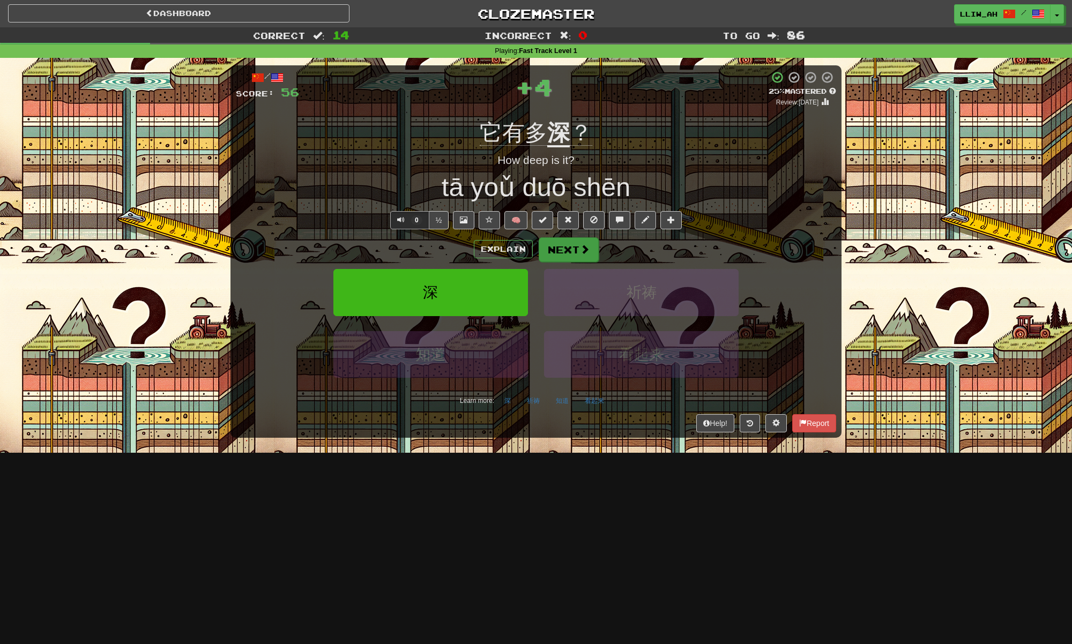
click at [554, 247] on button "Next" at bounding box center [569, 250] width 60 height 25
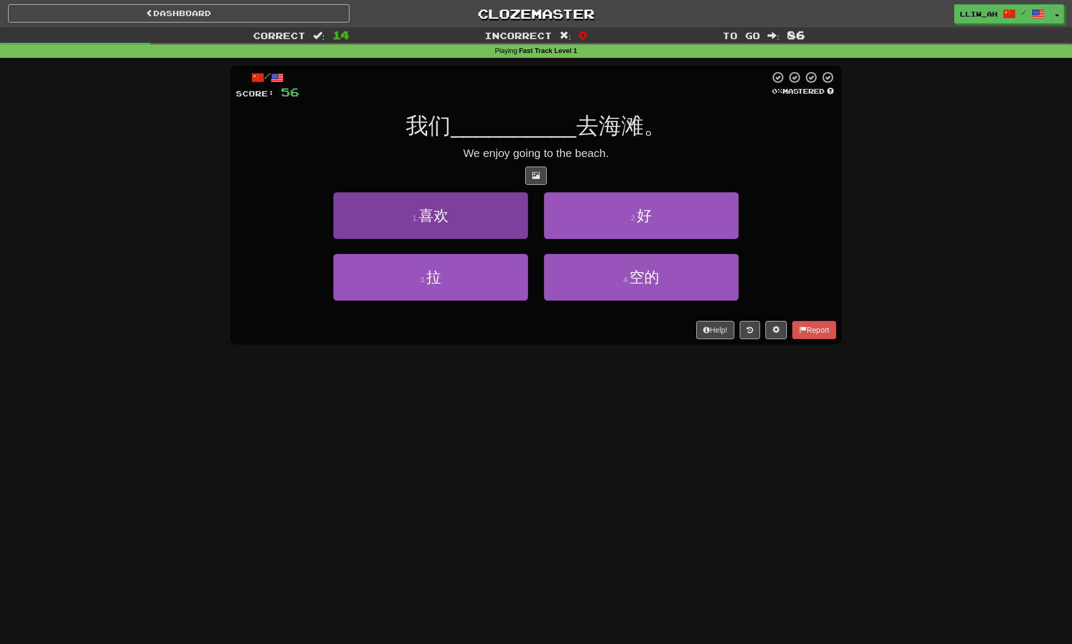
click at [474, 232] on button "1 . 喜欢" at bounding box center [430, 215] width 195 height 47
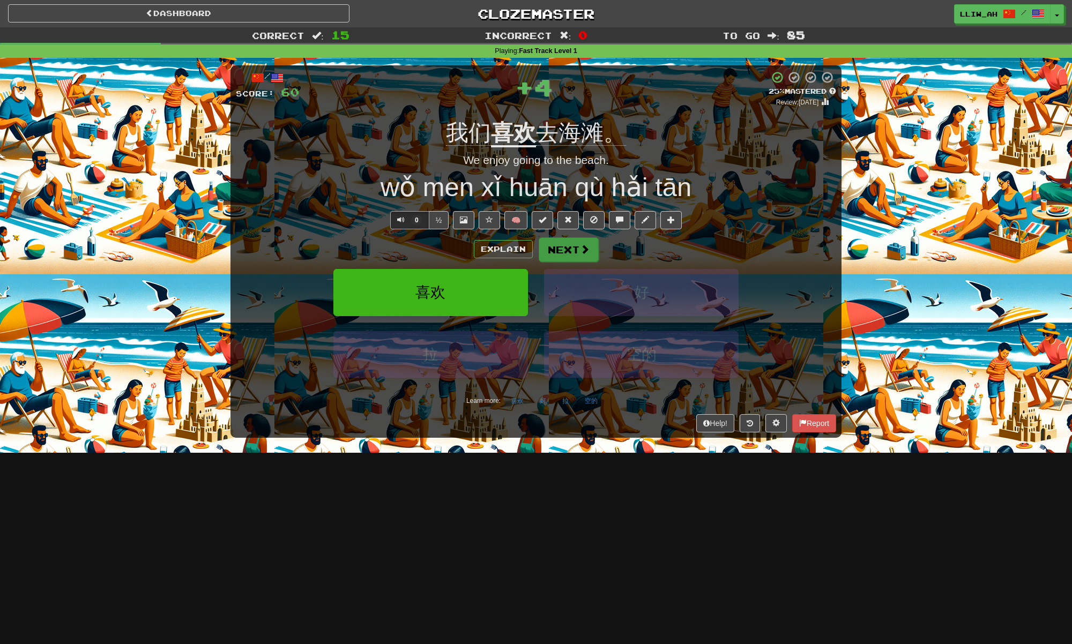
click at [565, 255] on button "Next" at bounding box center [569, 250] width 60 height 25
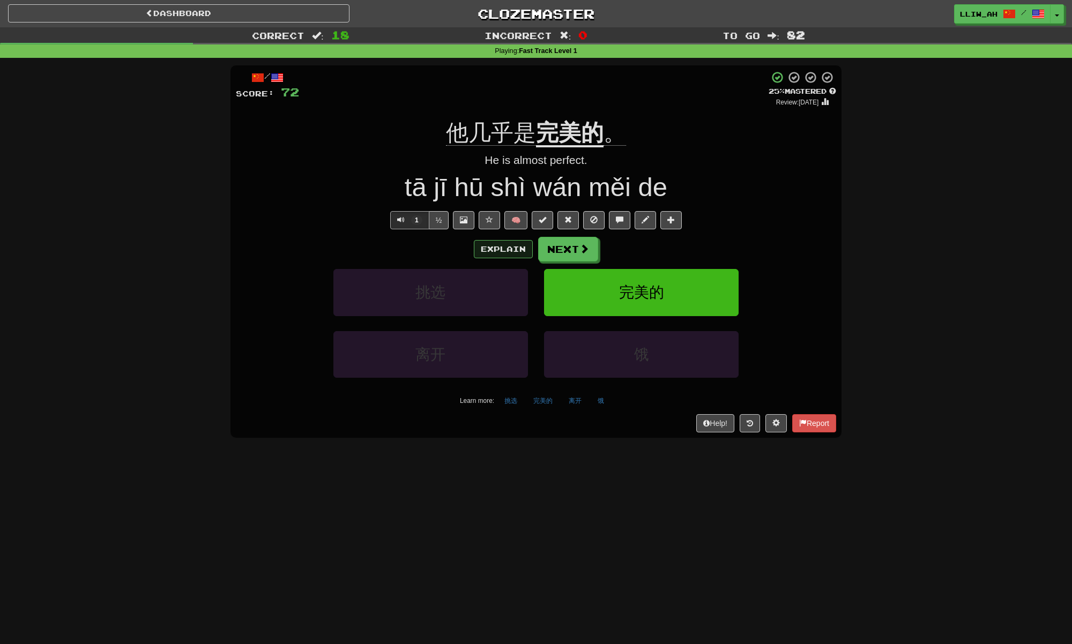
click at [507, 253] on button "Explain" at bounding box center [503, 249] width 59 height 18
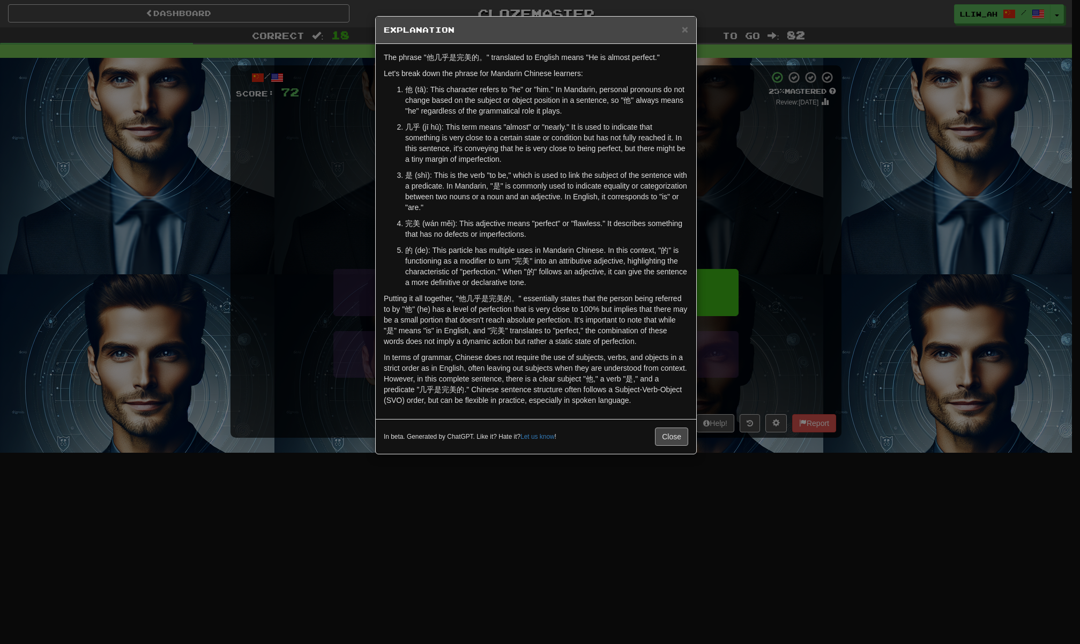
click at [664, 437] on button "Close" at bounding box center [671, 437] width 33 height 18
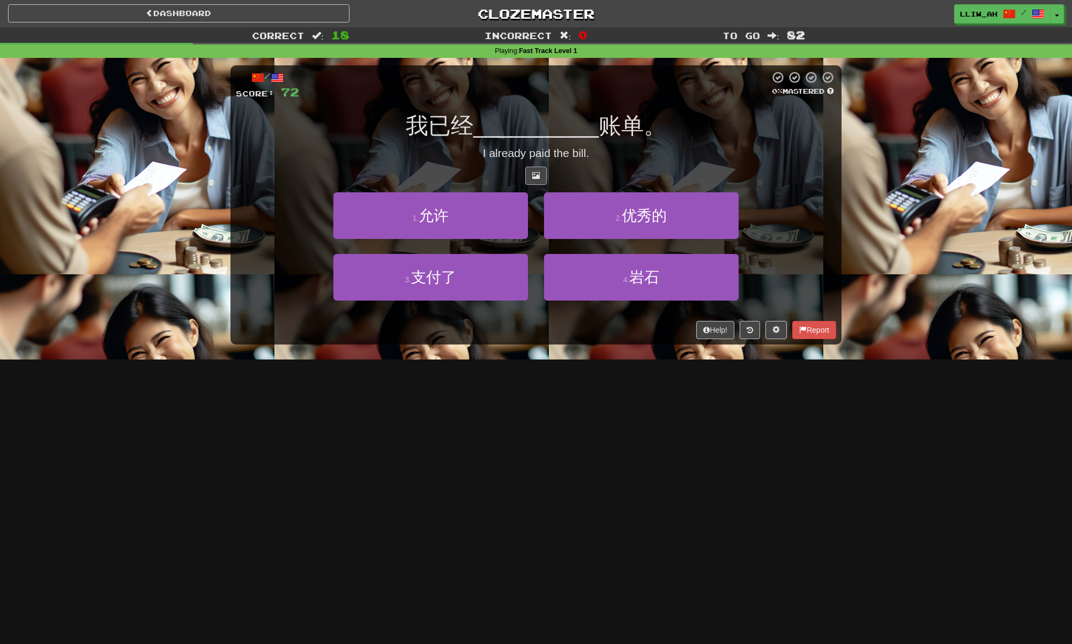
click at [545, 174] on button at bounding box center [535, 176] width 21 height 18
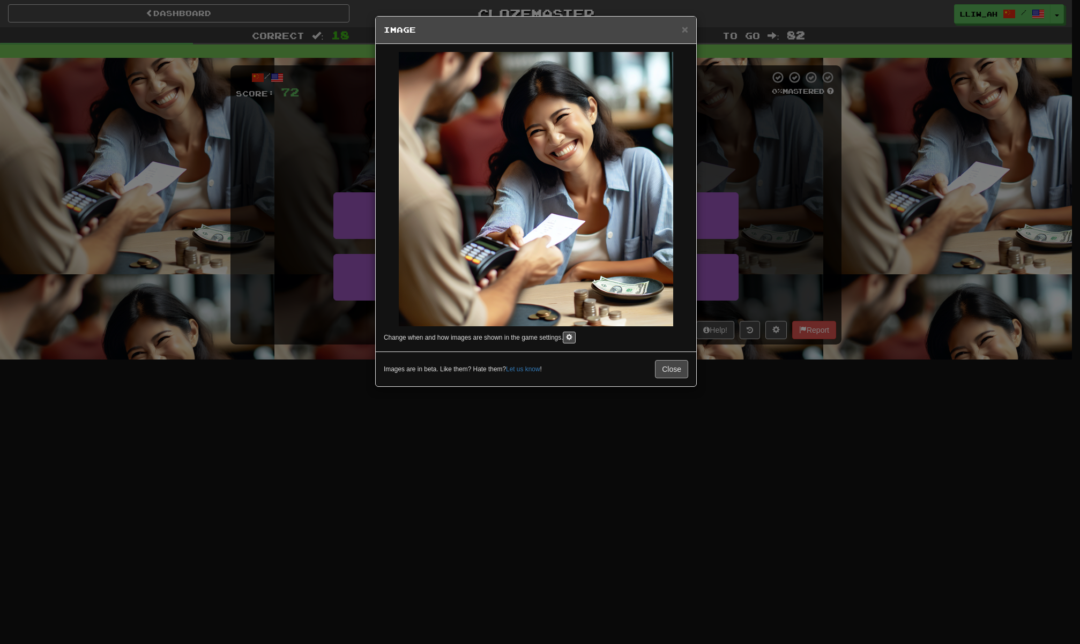
click at [677, 363] on button "Close" at bounding box center [671, 369] width 33 height 18
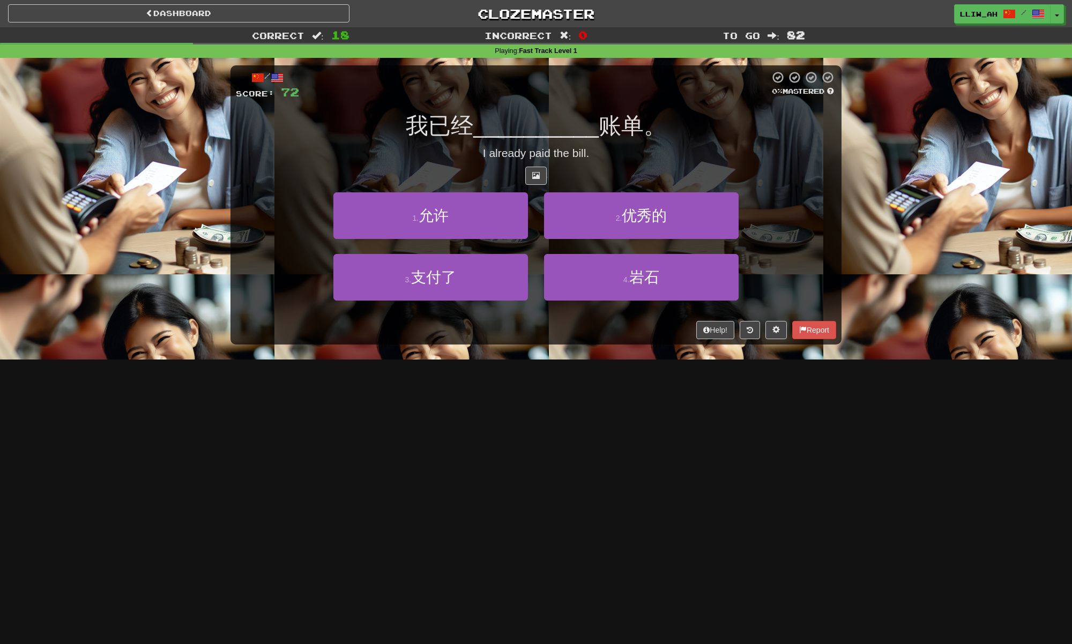
click at [587, 358] on div "/ Score: 72 0 % Mastered 我已经 __________ 账单。 I already paid the bill. 1 . 允许 2 .…" at bounding box center [536, 209] width 611 height 302
click at [557, 290] on button "4 . 岩石" at bounding box center [641, 277] width 195 height 47
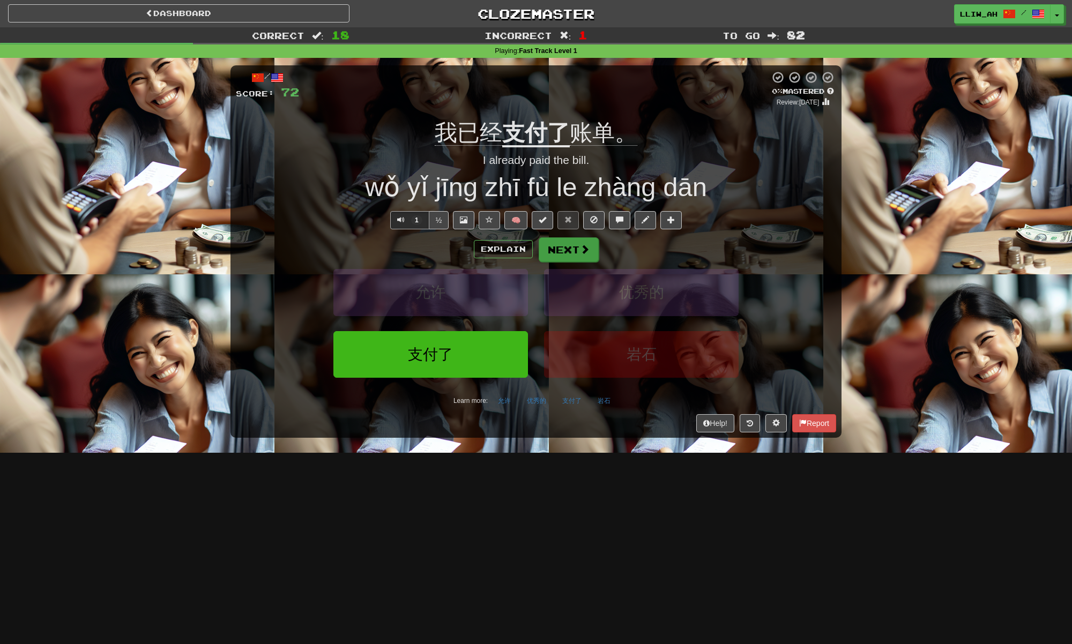
click at [564, 260] on button "Next" at bounding box center [569, 250] width 60 height 25
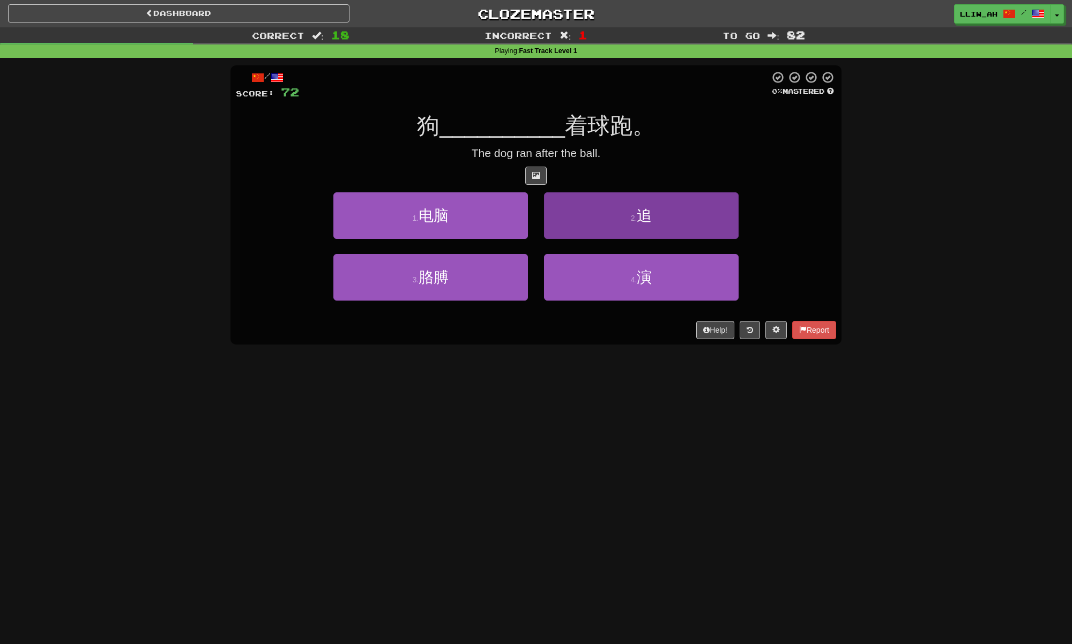
click at [583, 222] on button "2 . 追" at bounding box center [641, 215] width 195 height 47
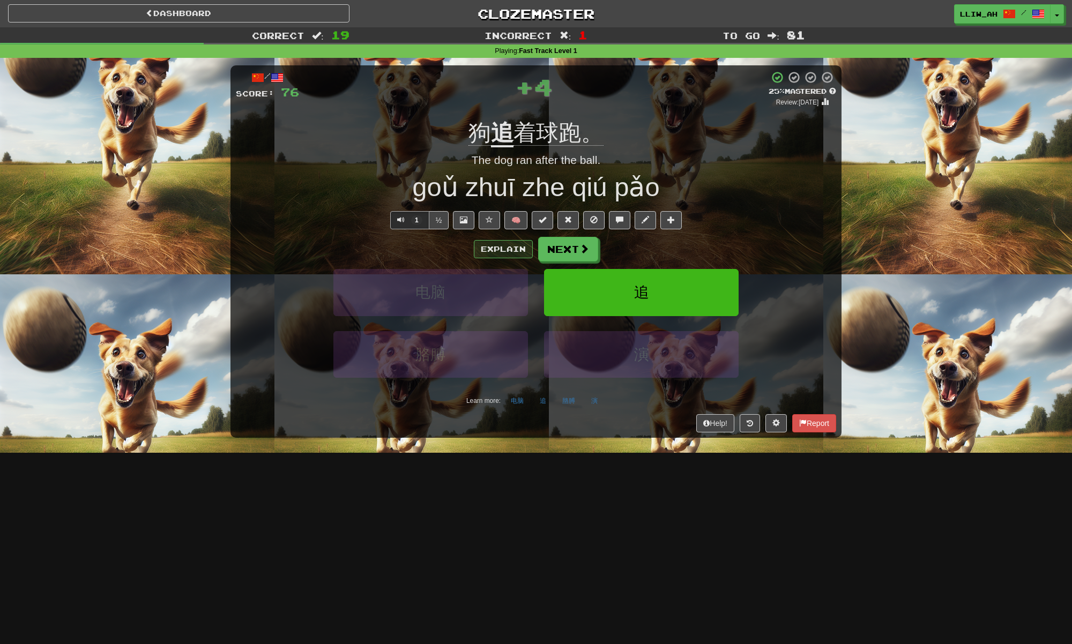
click at [512, 248] on button "Explain" at bounding box center [503, 249] width 59 height 18
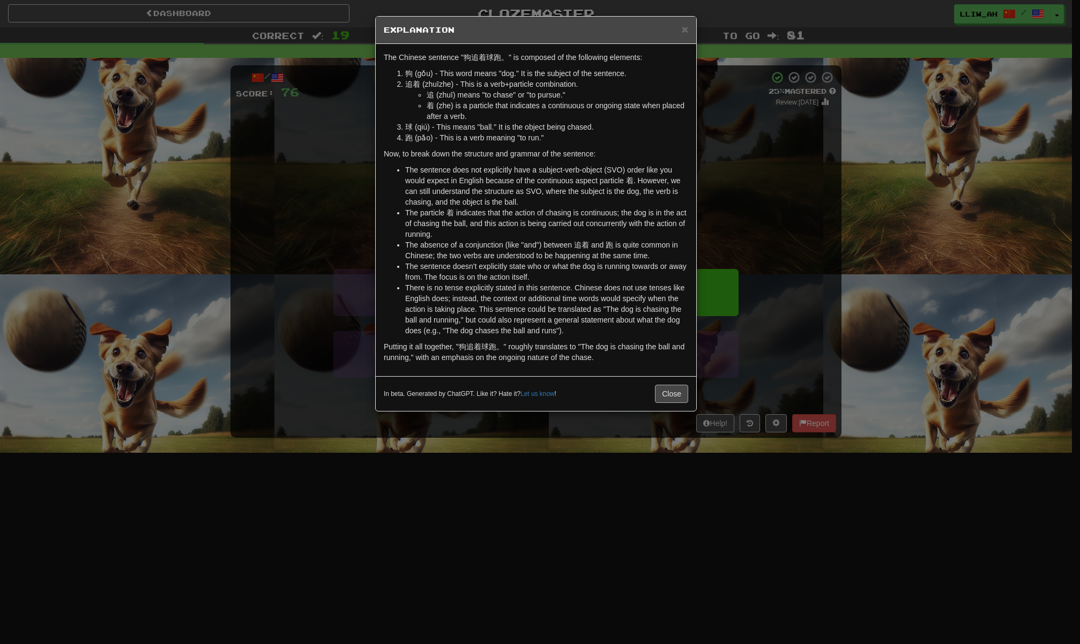
click at [668, 397] on button "Close" at bounding box center [671, 394] width 33 height 18
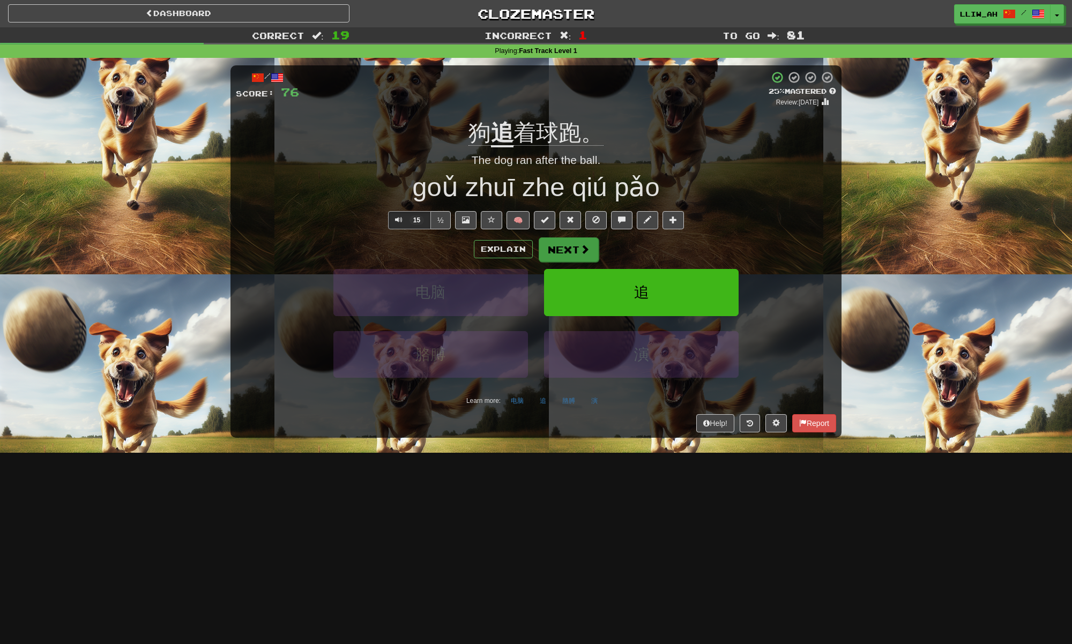
click at [574, 249] on button "Next" at bounding box center [569, 250] width 60 height 25
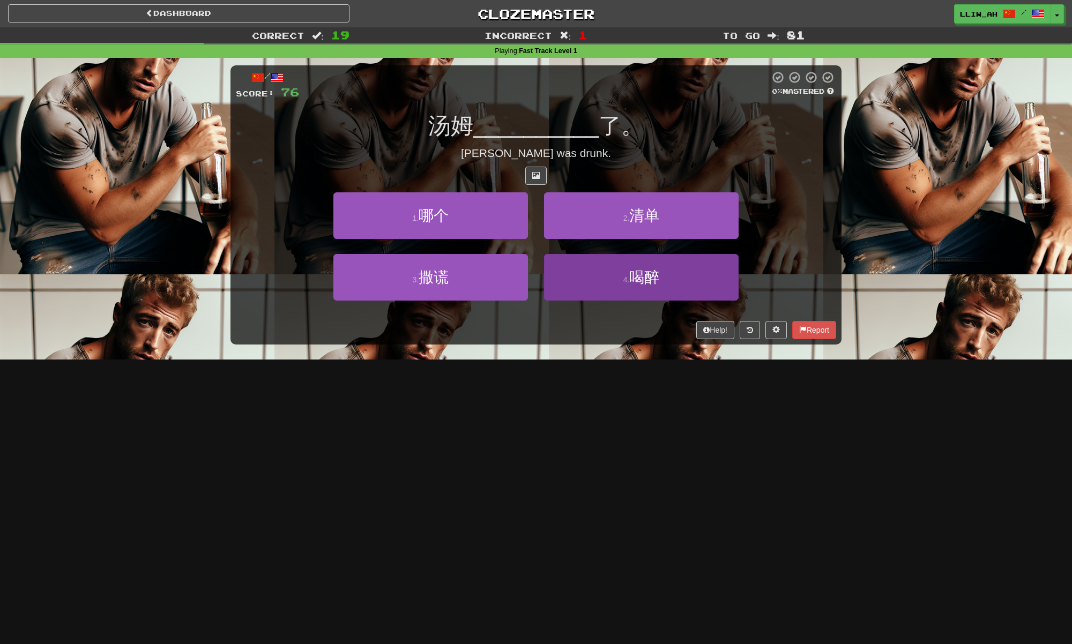
click at [570, 280] on button "4 . 喝醉" at bounding box center [641, 277] width 195 height 47
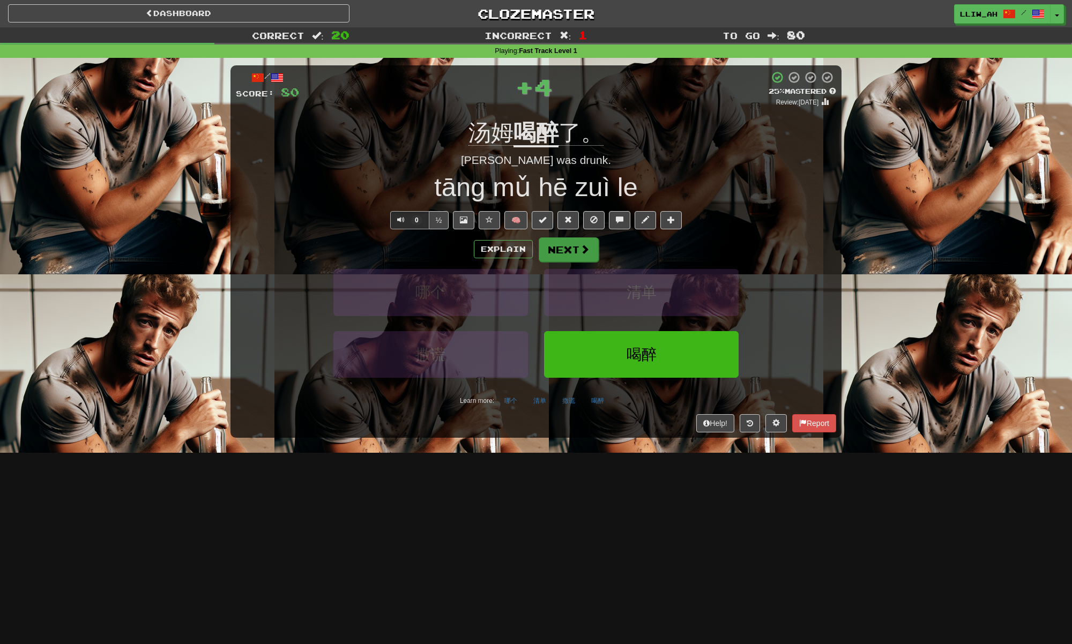
click at [553, 251] on button "Next" at bounding box center [569, 250] width 60 height 25
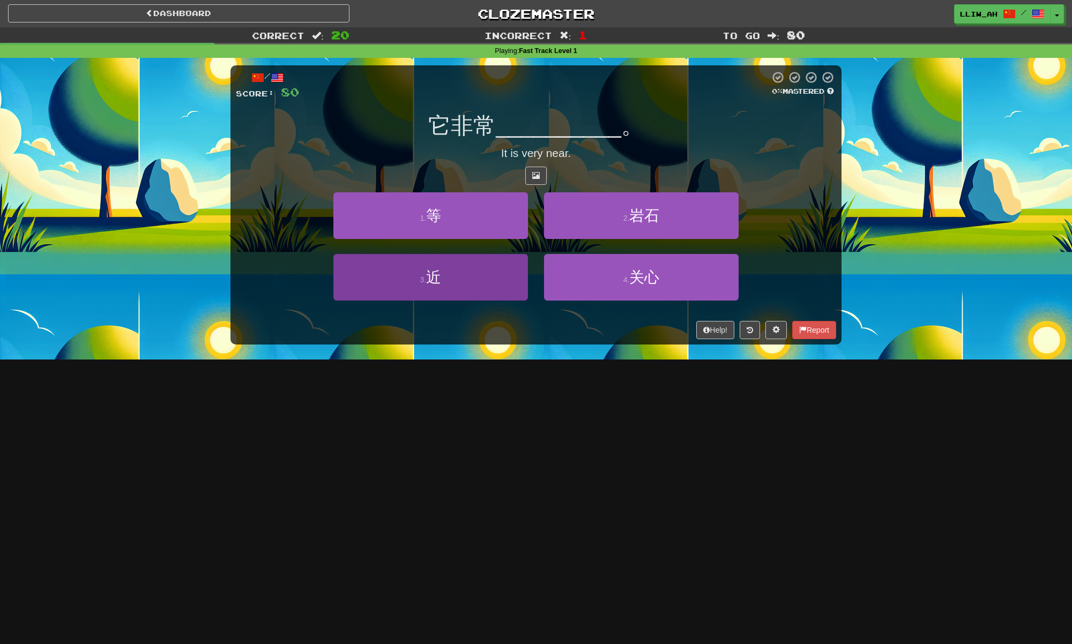
click at [428, 282] on span "近" at bounding box center [433, 277] width 15 height 17
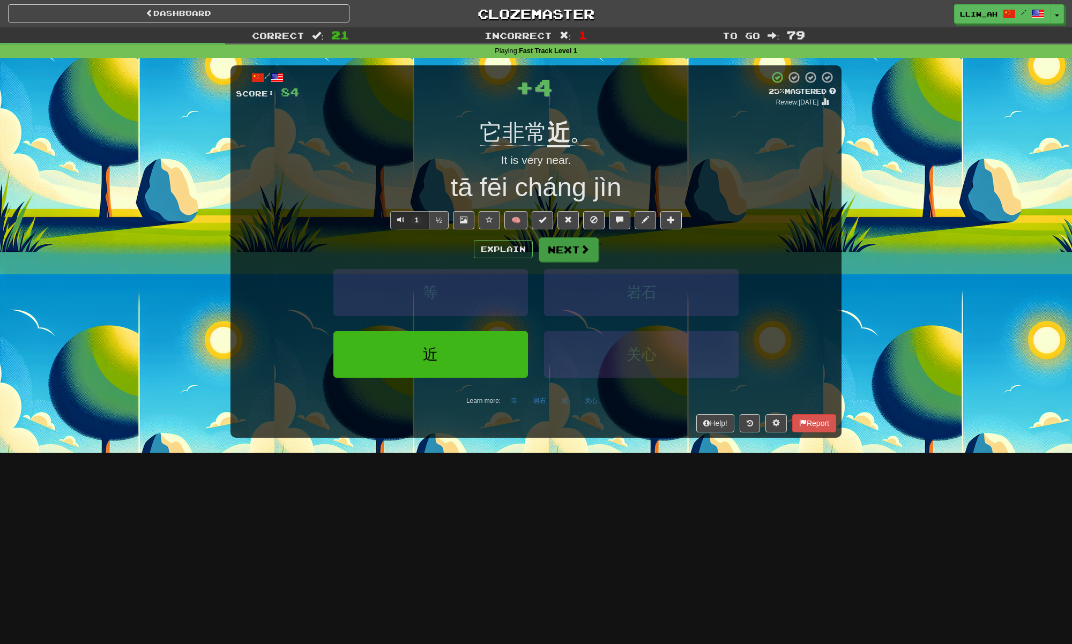
click at [563, 261] on button "Next" at bounding box center [569, 250] width 60 height 25
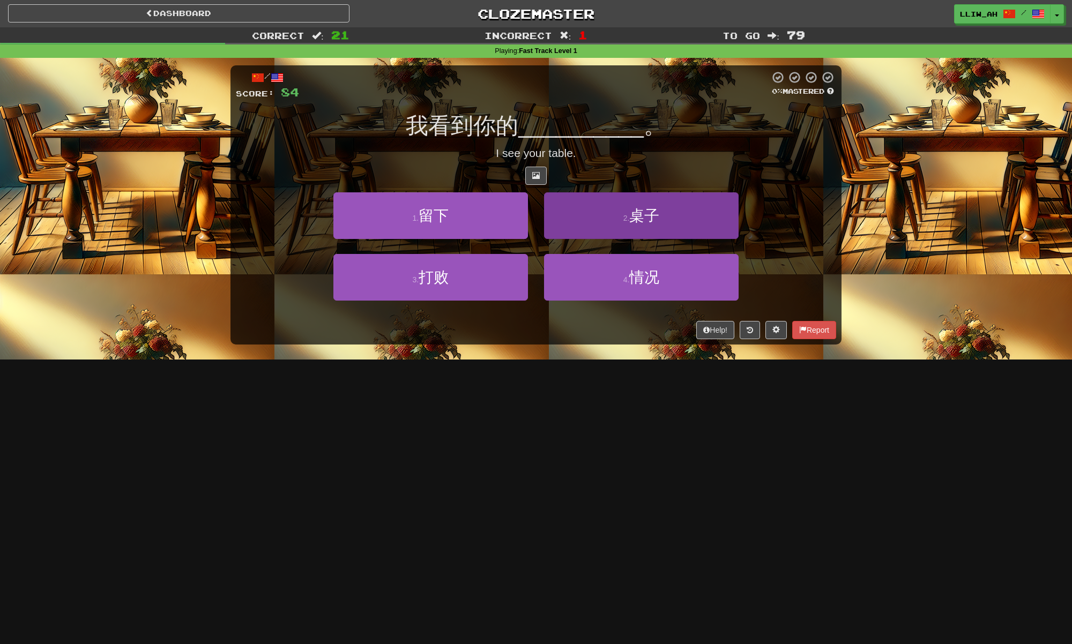
click at [586, 229] on button "2 . 桌子" at bounding box center [641, 215] width 195 height 47
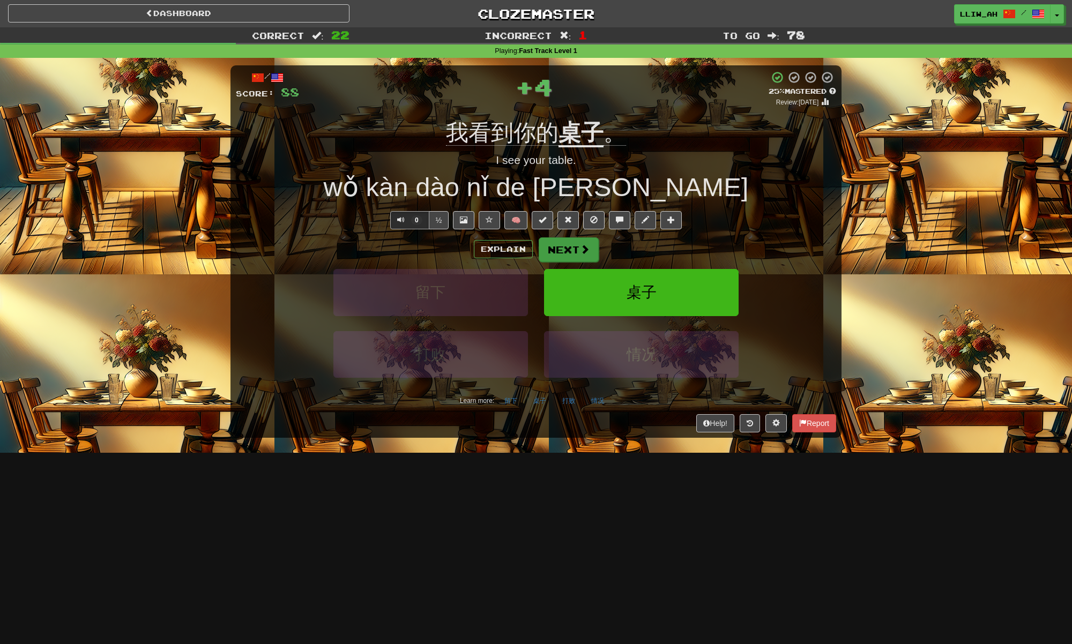
click at [580, 258] on button "Next" at bounding box center [569, 250] width 60 height 25
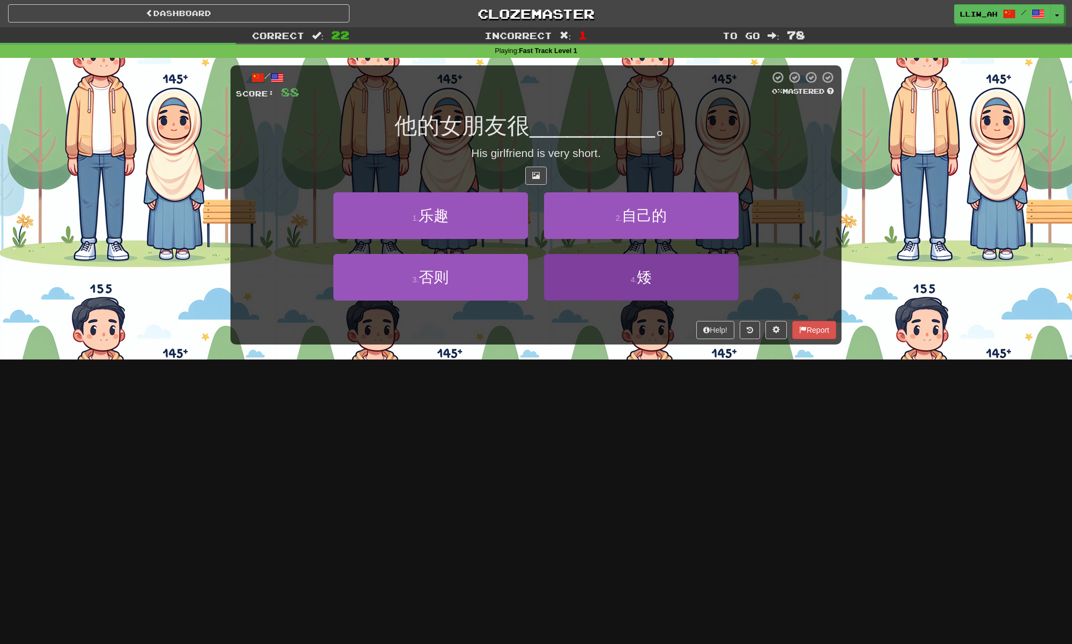
click at [576, 264] on button "4 . 矮" at bounding box center [641, 277] width 195 height 47
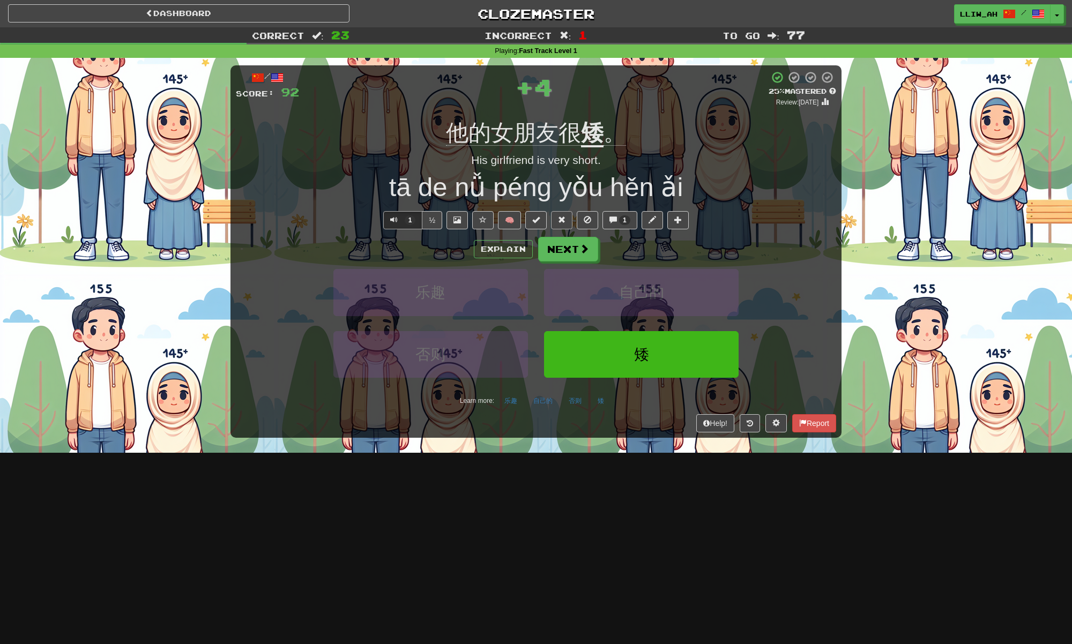
click at [556, 219] on button at bounding box center [561, 220] width 21 height 18
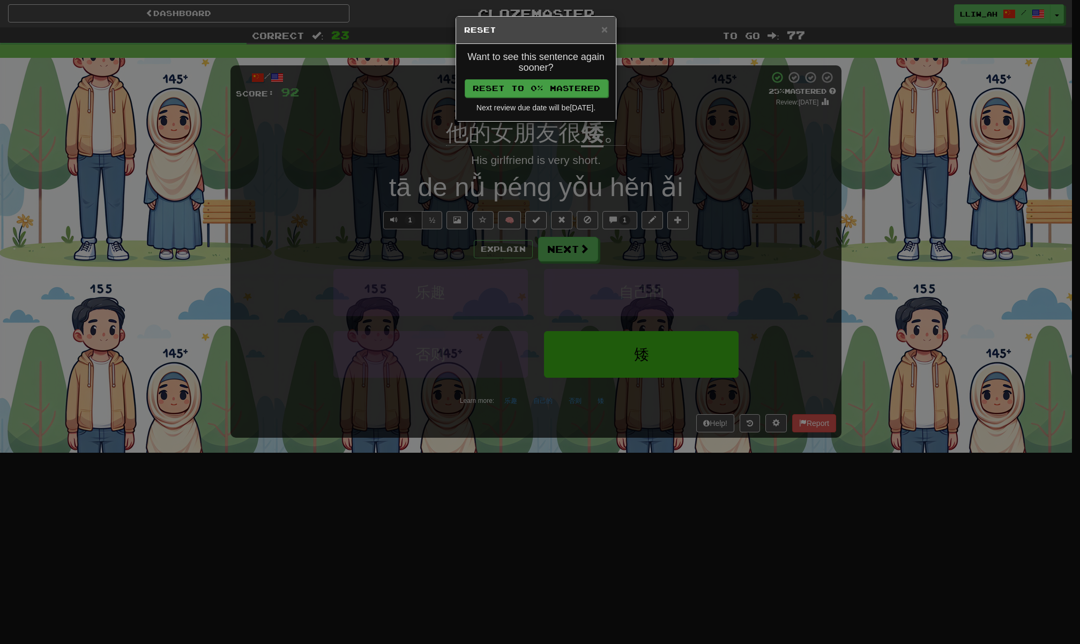
click at [558, 80] on button "Reset to 0% Mastered" at bounding box center [537, 88] width 144 height 18
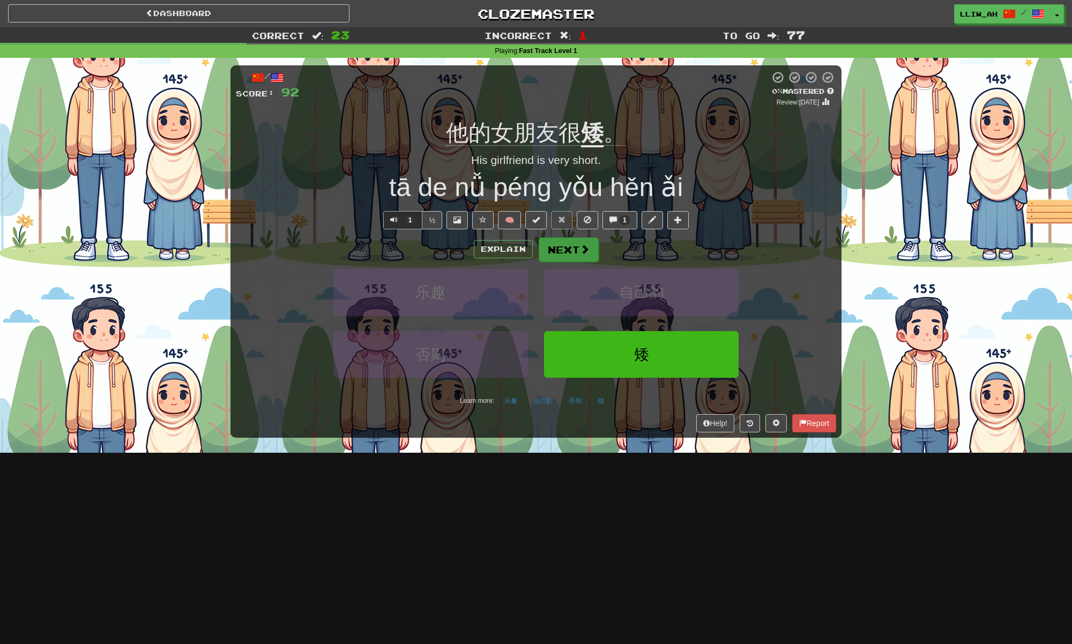
click at [554, 257] on button "Next" at bounding box center [569, 250] width 60 height 25
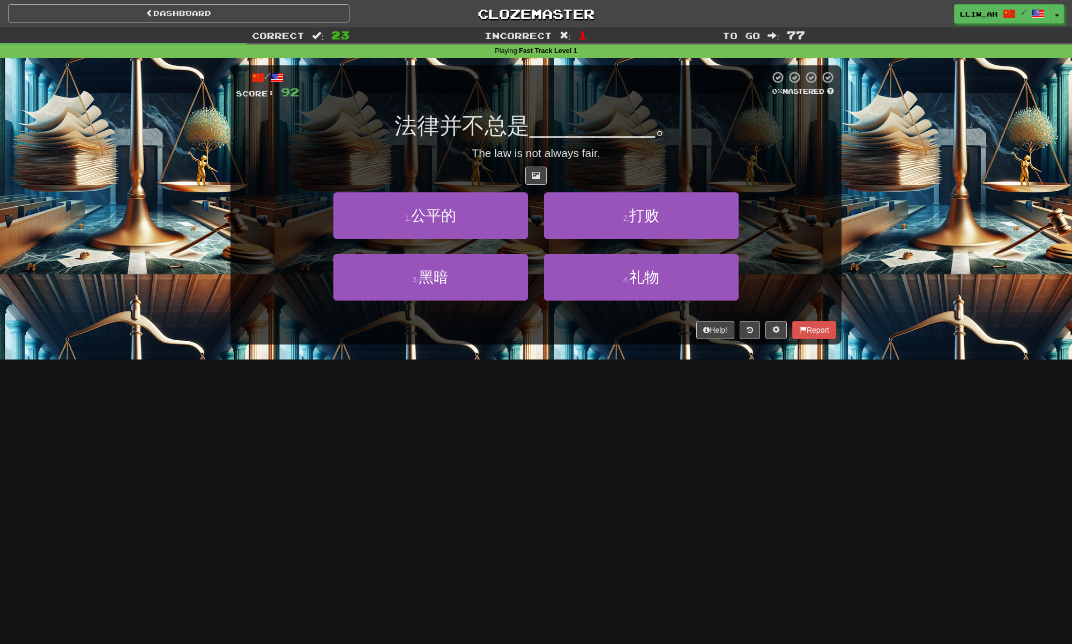
click at [313, 12] on link "Dashboard" at bounding box center [179, 13] width 342 height 18
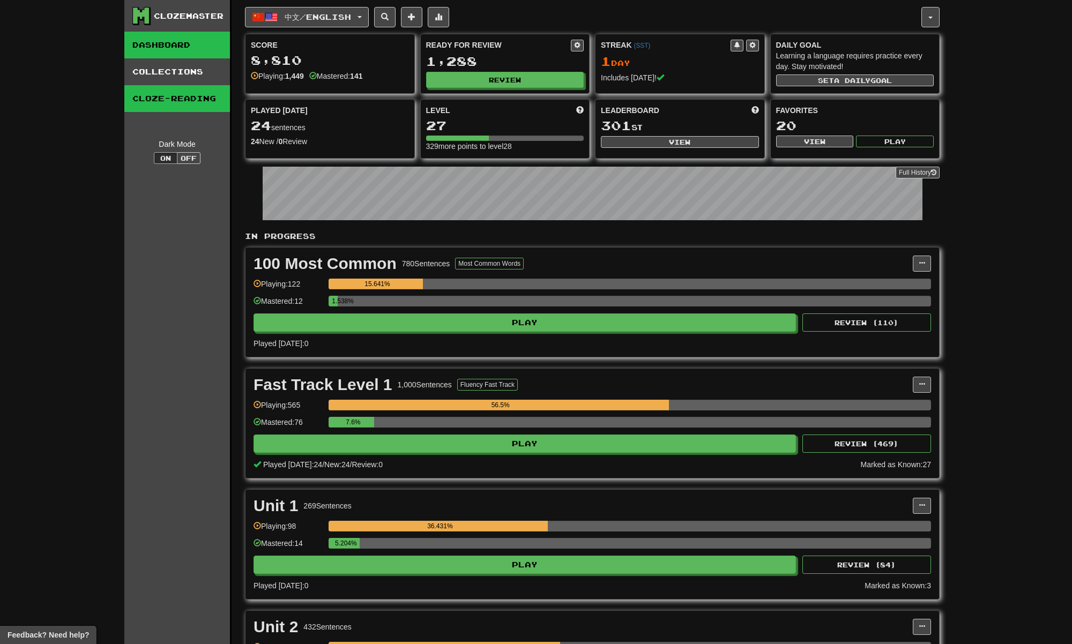
click at [188, 102] on link "Cloze-Reading" at bounding box center [177, 98] width 106 height 27
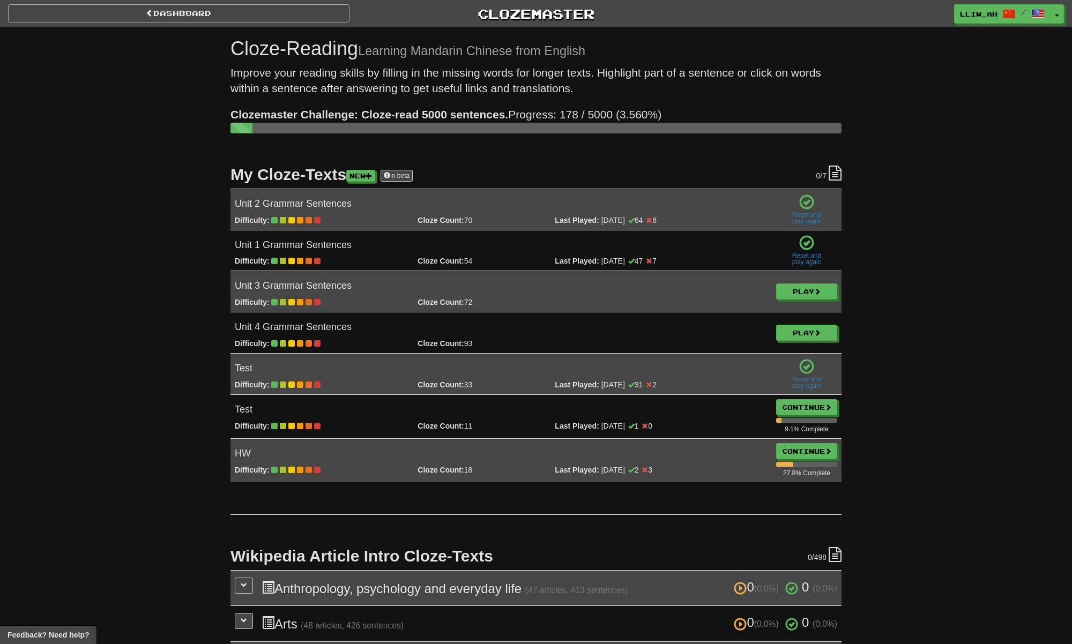
click at [151, 12] on span at bounding box center [150, 13] width 8 height 8
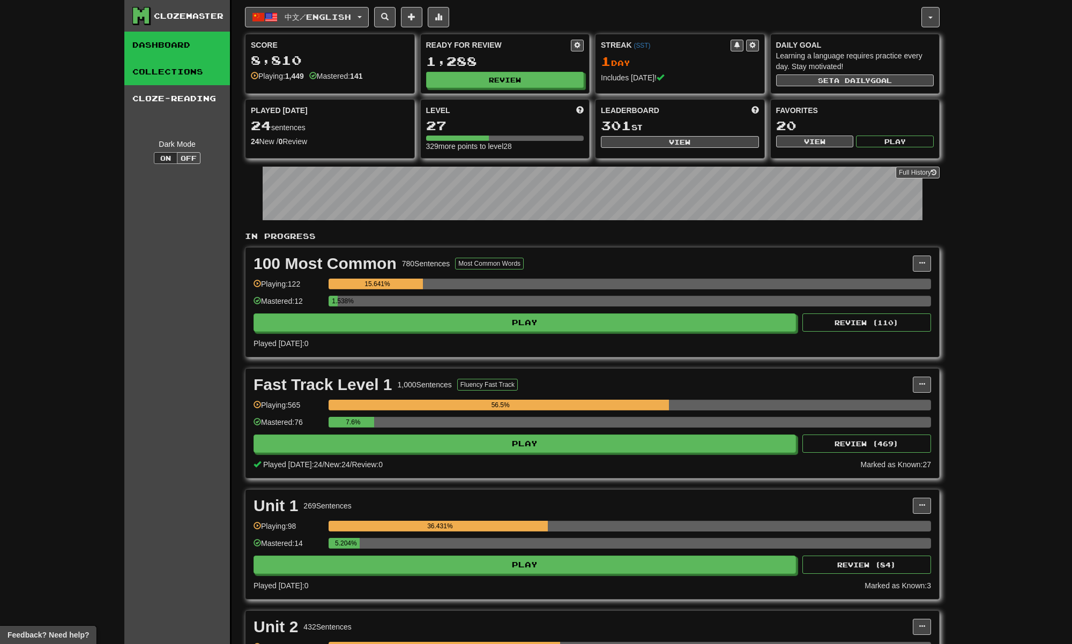
click at [149, 72] on link "Collections" at bounding box center [177, 71] width 106 height 27
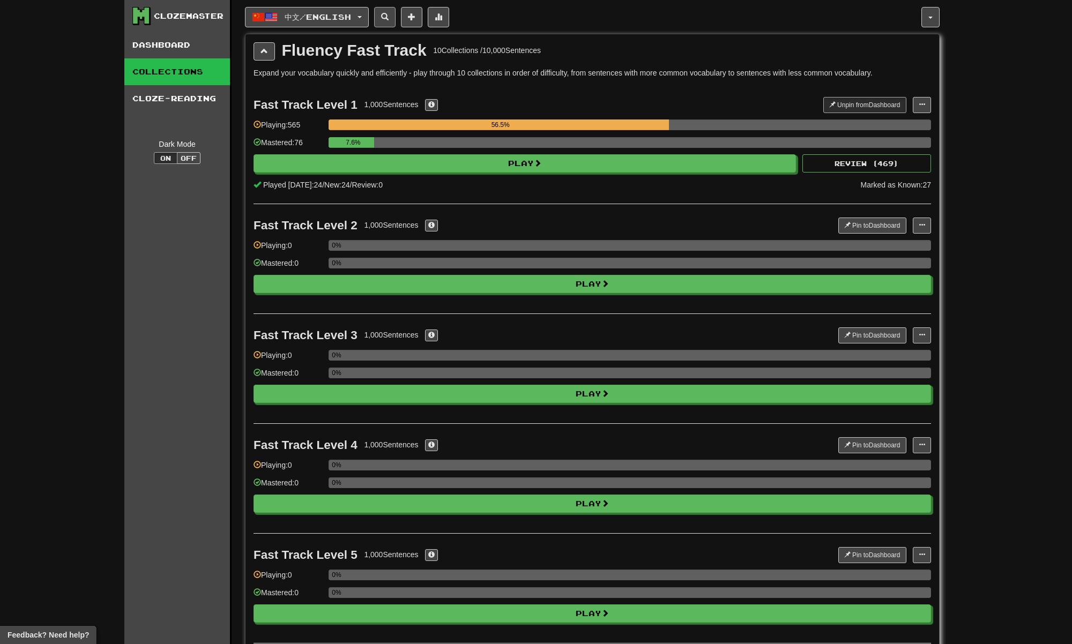
click at [391, 19] on button at bounding box center [384, 17] width 21 height 20
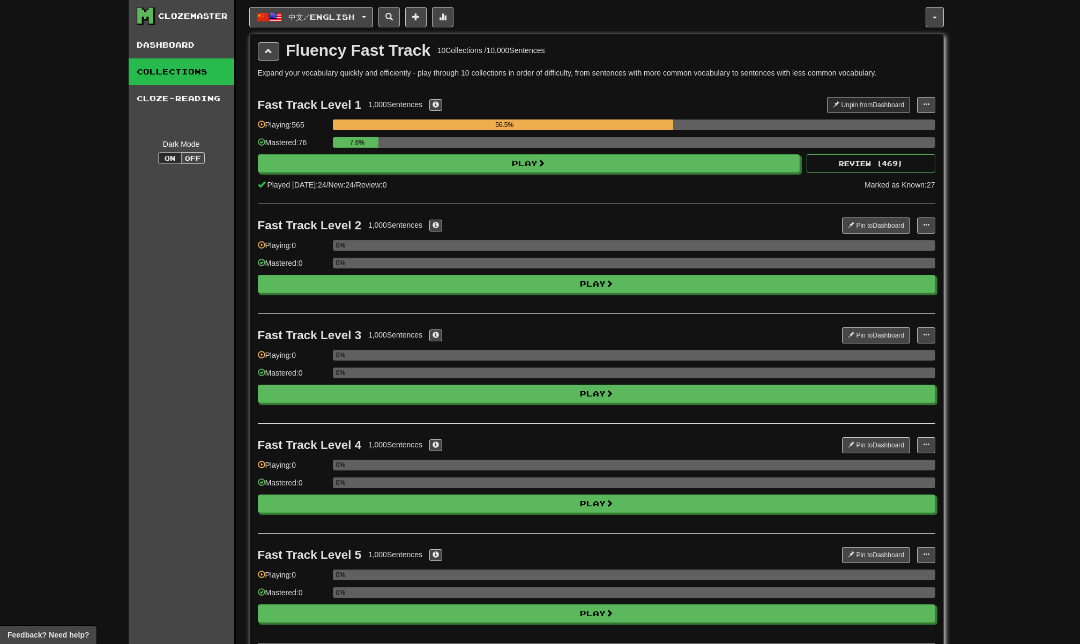
select select "****"
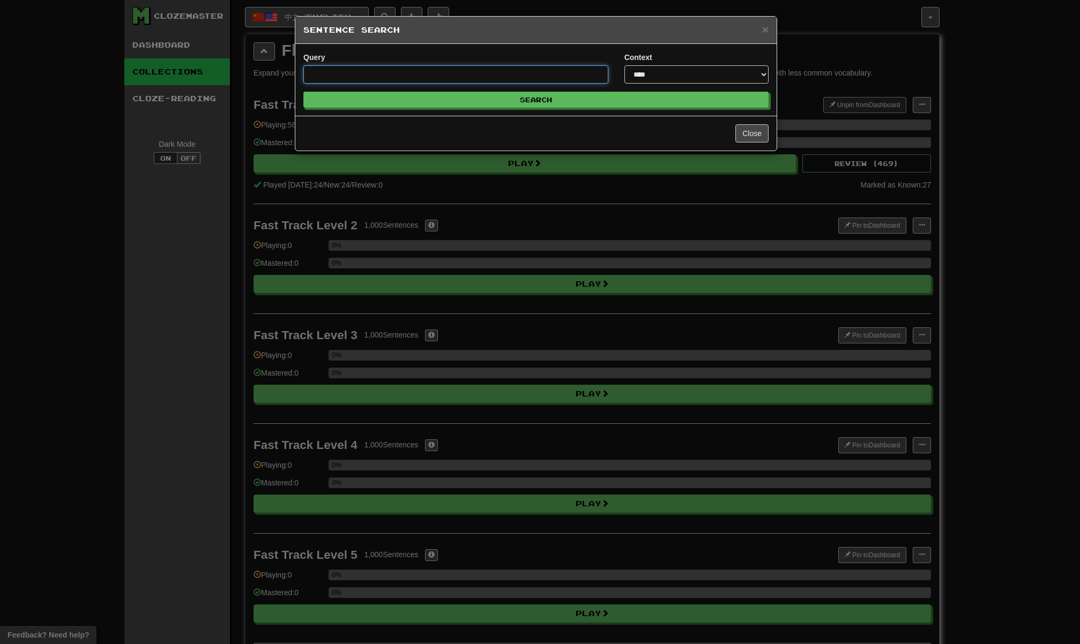
paste input "**"
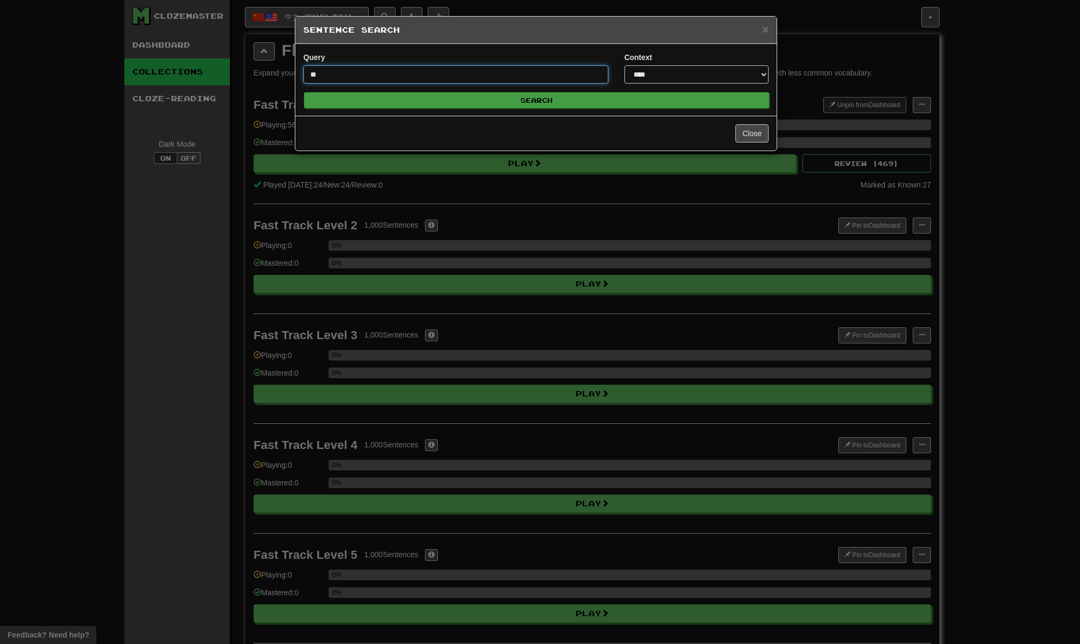
type input "**"
click at [411, 99] on button "Search" at bounding box center [536, 100] width 465 height 16
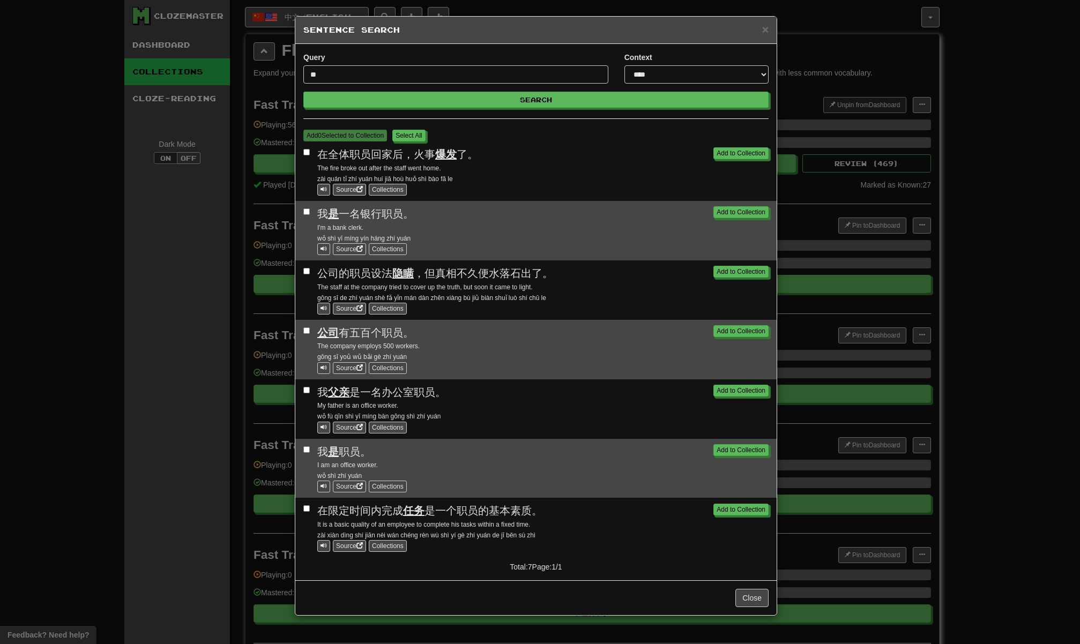
click at [888, 241] on div "**********" at bounding box center [540, 322] width 1080 height 644
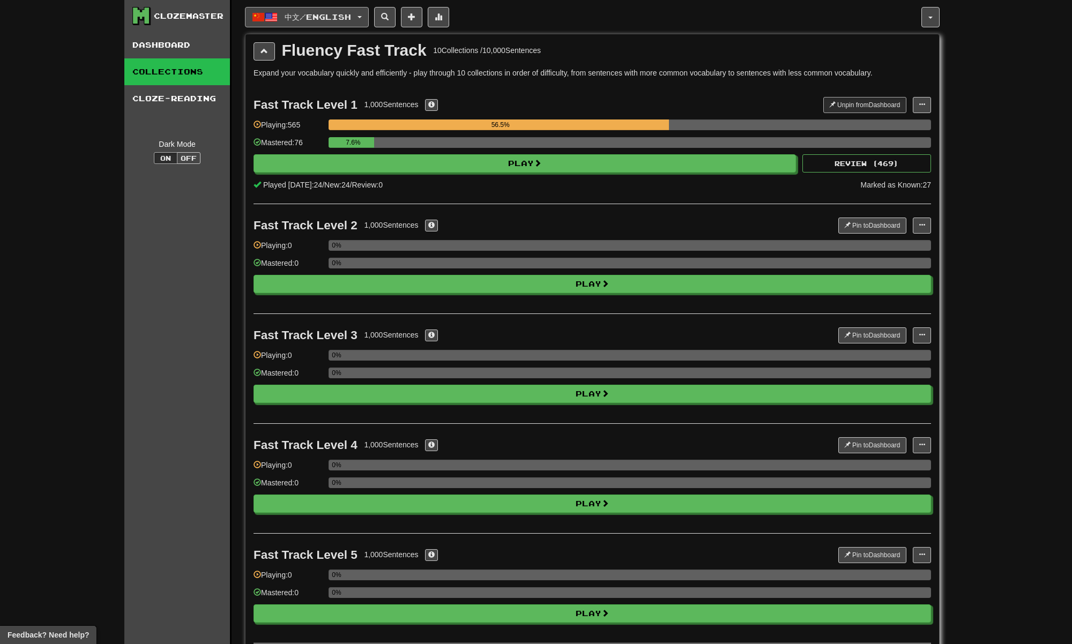
click at [291, 19] on span "中文 / English" at bounding box center [318, 16] width 66 height 9
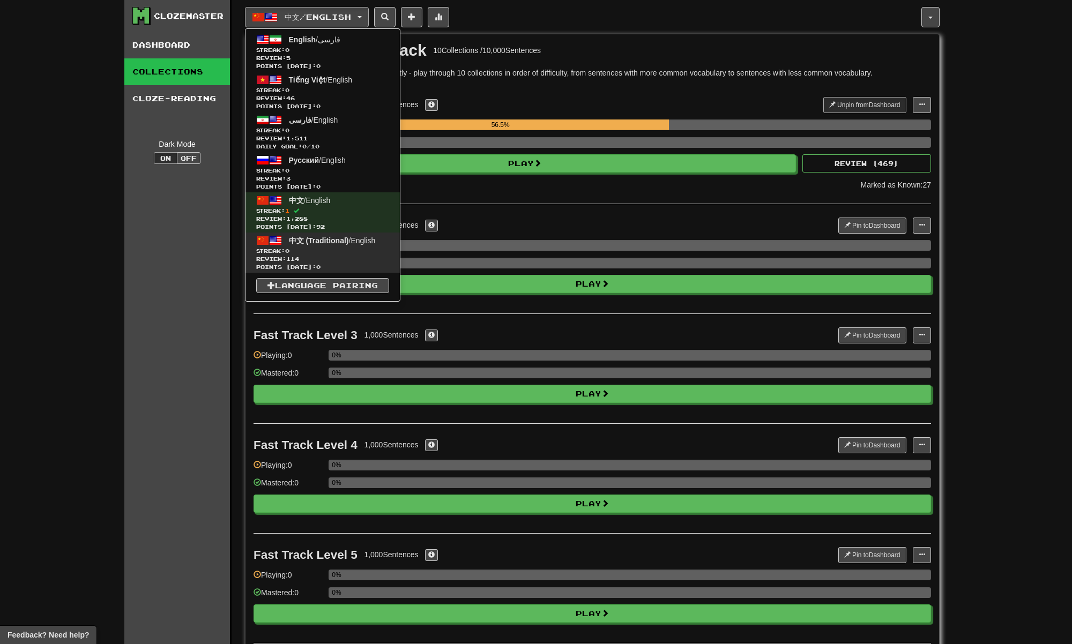
click at [355, 256] on span "Review: 114" at bounding box center [322, 259] width 133 height 8
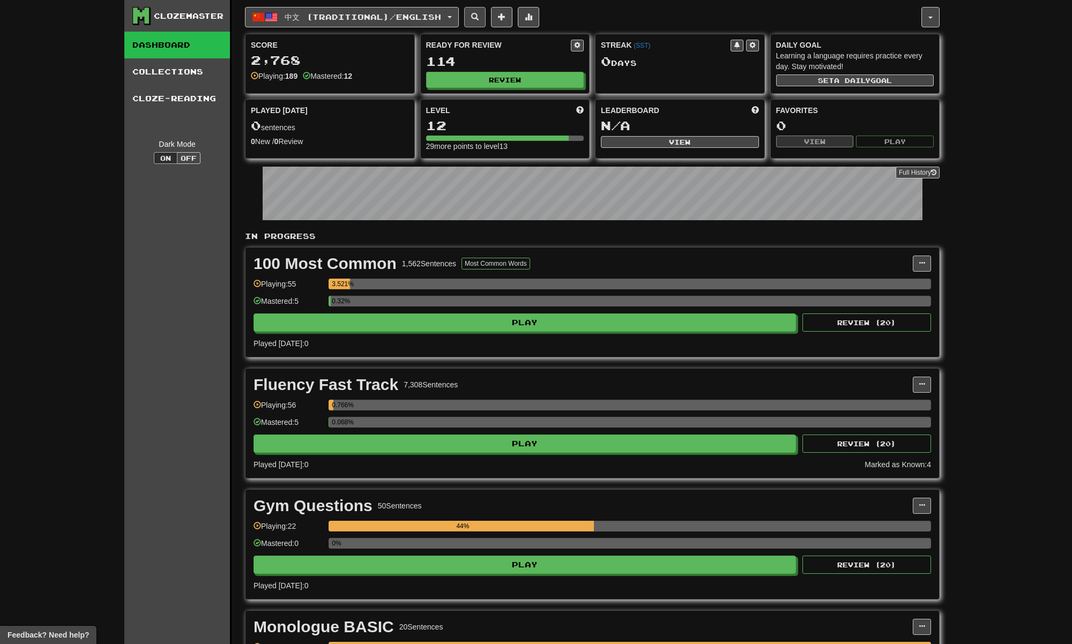
click at [486, 22] on button at bounding box center [474, 17] width 21 height 20
select select "****"
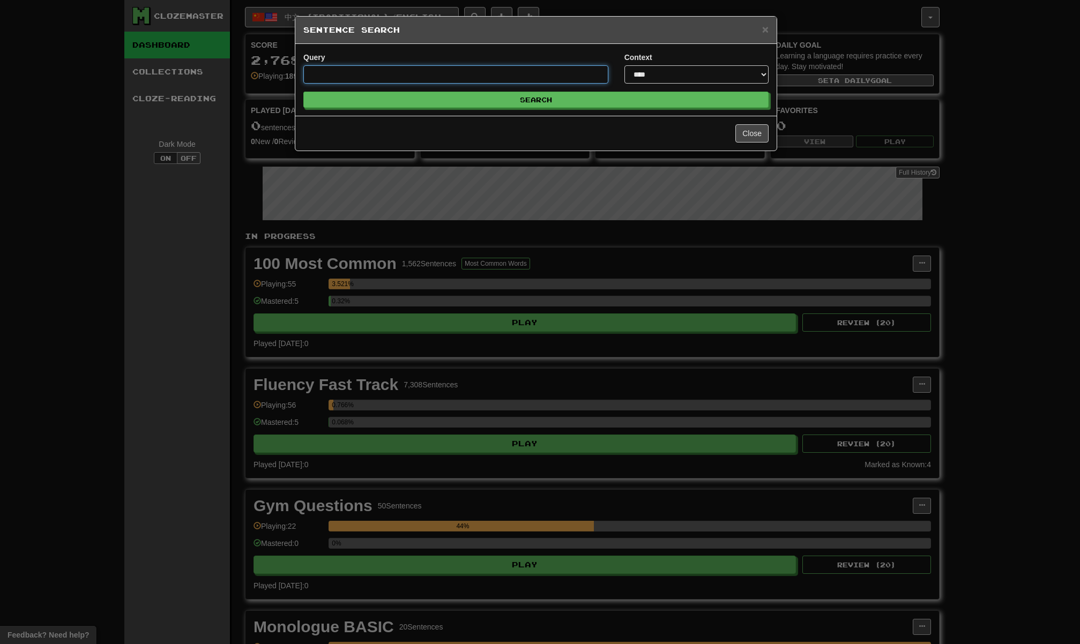
click at [496, 70] on input "Query" at bounding box center [455, 74] width 305 height 18
click at [494, 78] on input "Query" at bounding box center [455, 74] width 305 height 18
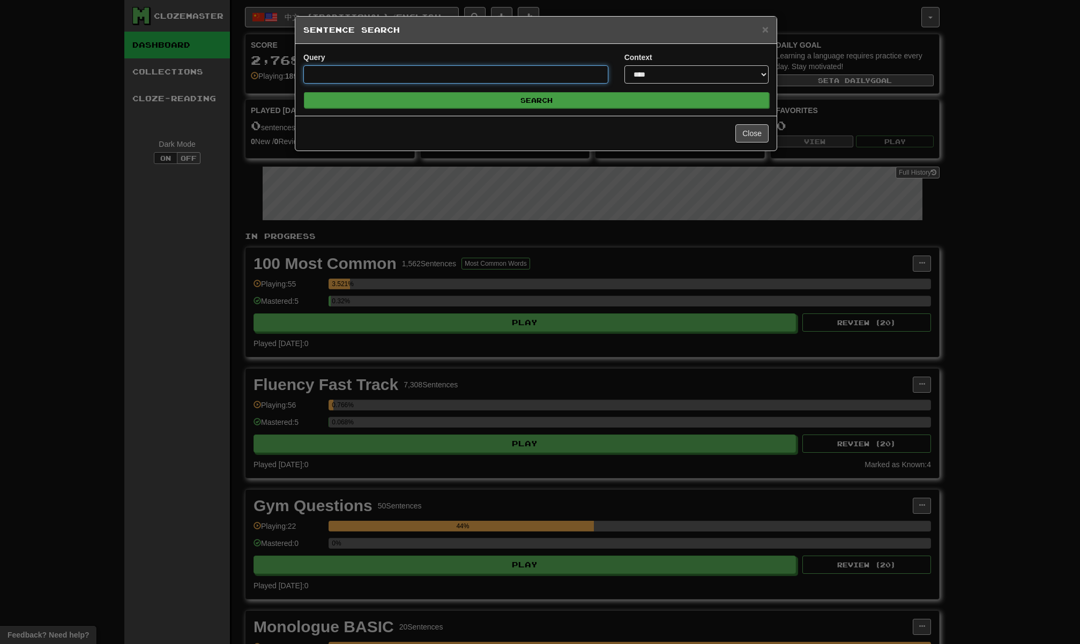
paste input "**"
type input "**"
click at [493, 98] on button "Search" at bounding box center [536, 100] width 465 height 16
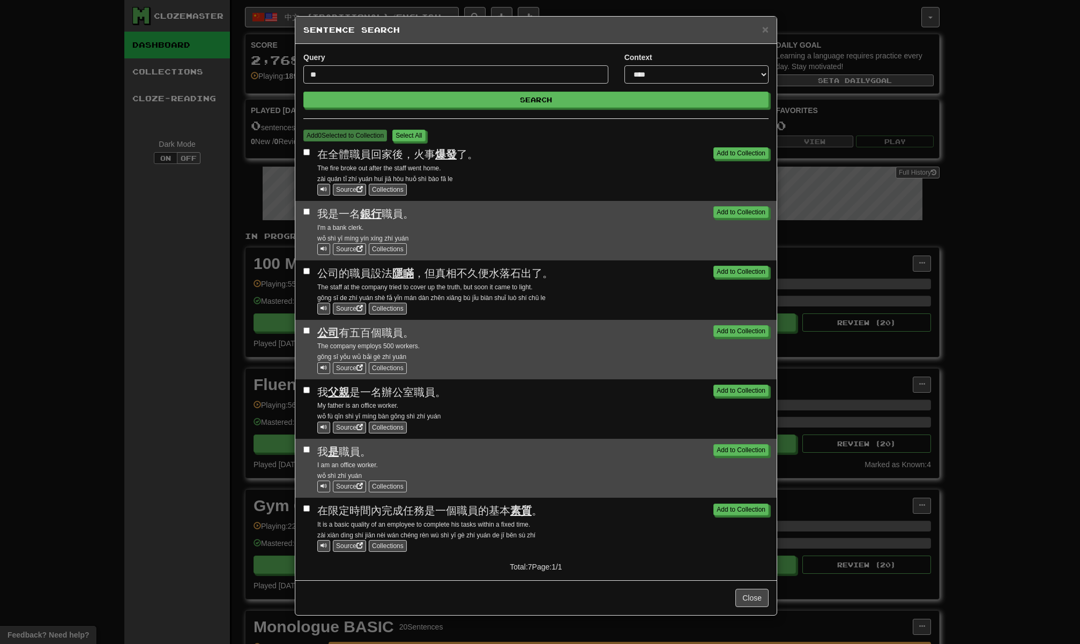
click at [428, 227] on div "I'm a bank clerk." at bounding box center [542, 227] width 451 height 11
drag, startPoint x: 416, startPoint y: 218, endPoint x: 312, endPoint y: 219, distance: 104.0
click at [312, 219] on div "Add to Collection 我是一名 銀行 職員。 I'm a bank clerk. wǒ shì yī míng yín xíng zhí yuá…" at bounding box center [535, 230] width 465 height 49
copy span "我是一名 銀行 職員。"
click at [346, 246] on link "Source" at bounding box center [349, 249] width 33 height 12
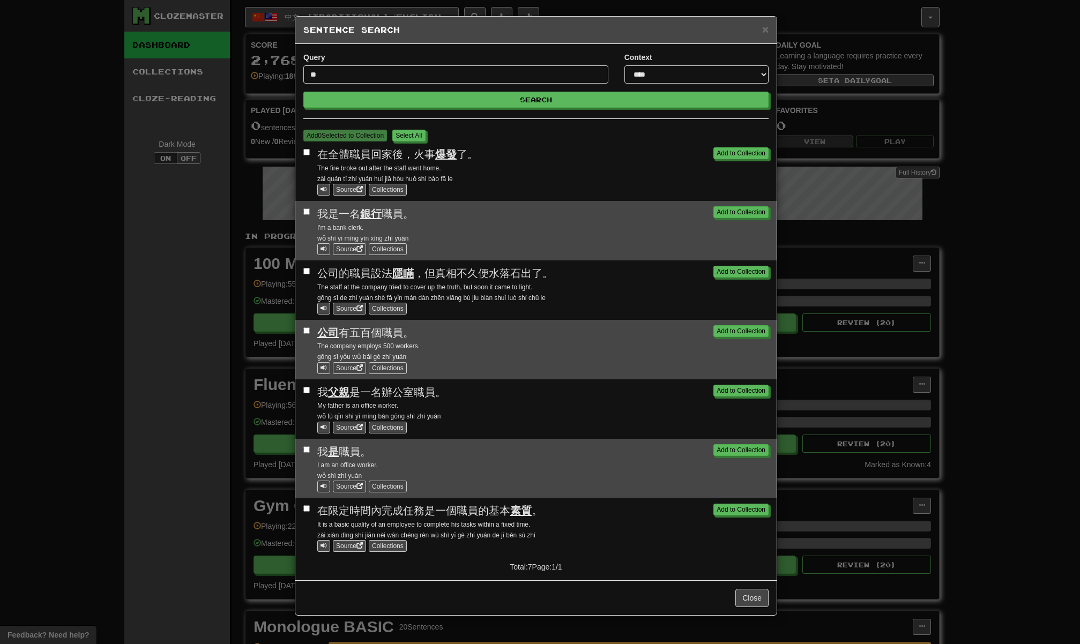
click at [367, 231] on div "I'm a bank clerk." at bounding box center [542, 227] width 451 height 11
drag, startPoint x: 368, startPoint y: 229, endPoint x: 311, endPoint y: 227, distance: 56.9
click at [311, 227] on div "Add to Collection 我是一名 銀行 職員。 I'm a bank clerk. wǒ shì yī míng yín xíng zhí yuá…" at bounding box center [535, 230] width 465 height 49
copy small "I'm a bank clerk."
drag, startPoint x: 443, startPoint y: 392, endPoint x: 314, endPoint y: 387, distance: 129.3
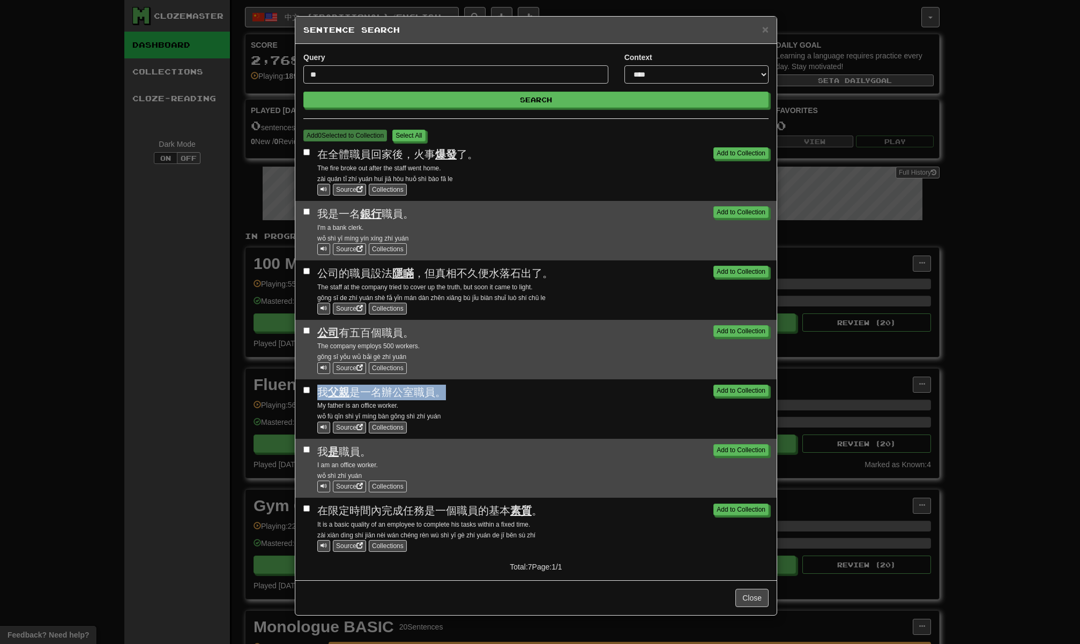
click at [314, 387] on div "Add to Collection 我 父親 是一名辦公室職員。 My father is an office worker. wǒ fù qīn shì y…" at bounding box center [535, 409] width 465 height 49
copy span "我 父親 是一名辦公室職員。"
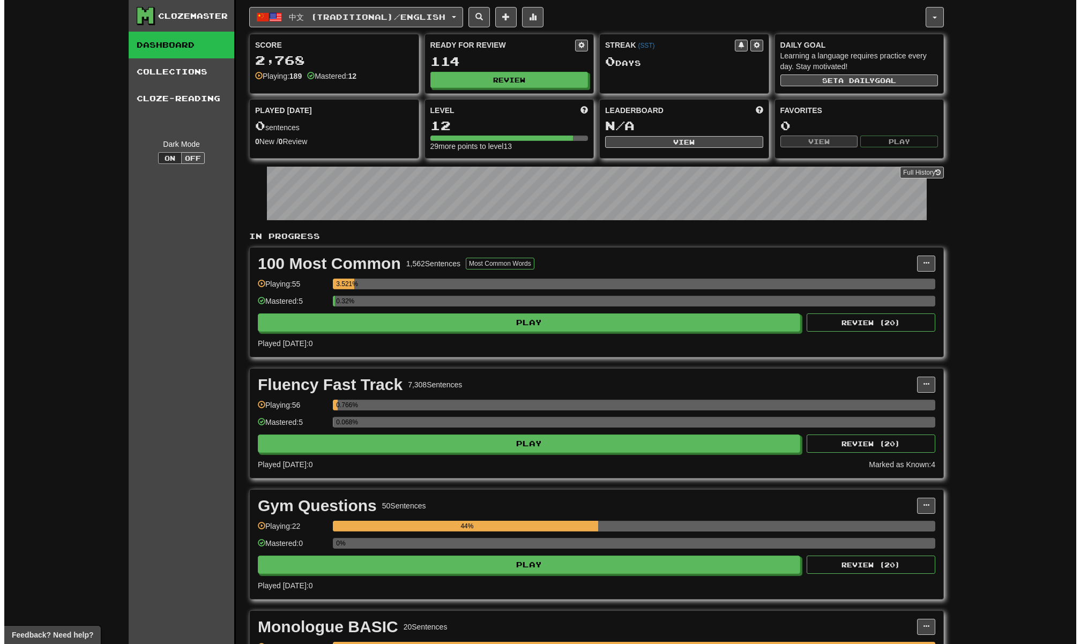
scroll to position [6, 0]
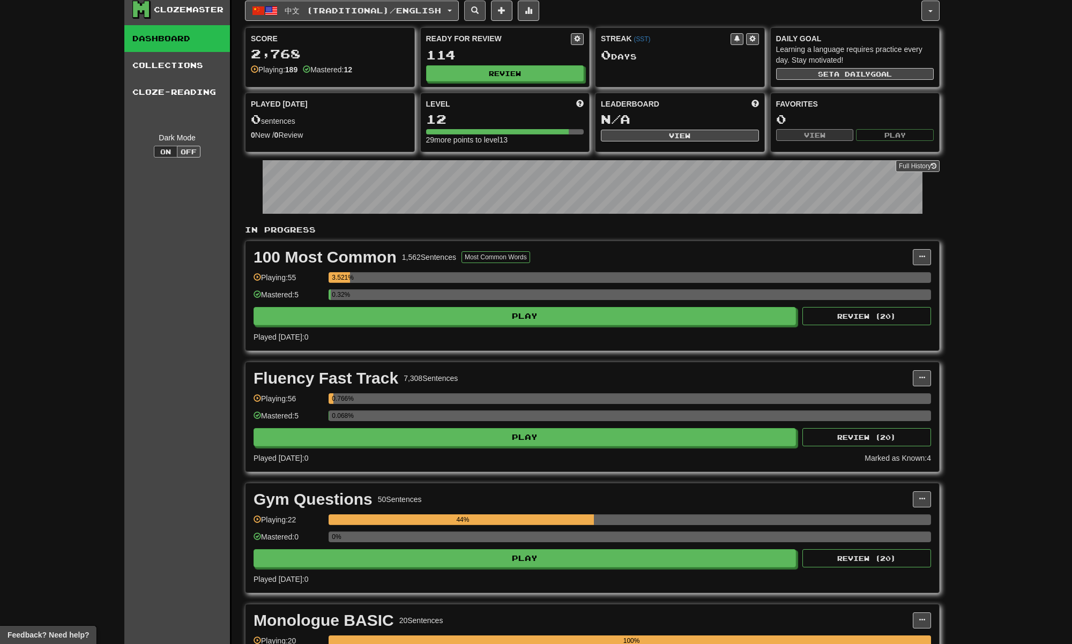
click at [476, 9] on button at bounding box center [474, 11] width 21 height 20
select select "****"
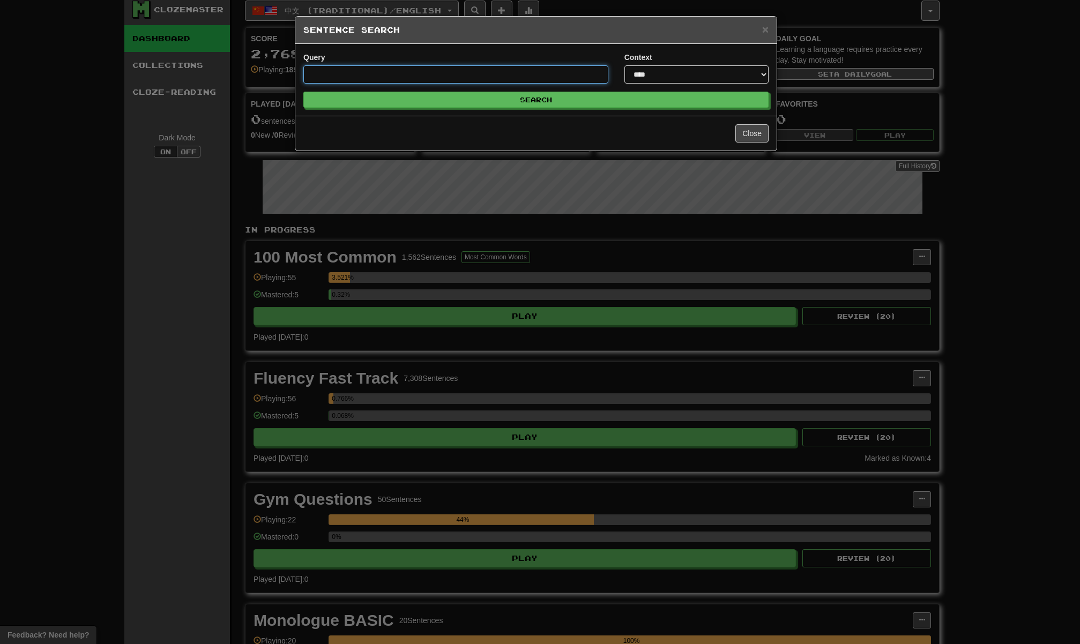
click at [502, 76] on input "Query" at bounding box center [455, 74] width 305 height 18
paste input "*********"
drag, startPoint x: 356, startPoint y: 75, endPoint x: 275, endPoint y: 61, distance: 82.7
click at [275, 61] on div "**********" at bounding box center [540, 322] width 1080 height 644
click at [536, 100] on button "Search" at bounding box center [535, 100] width 465 height 16
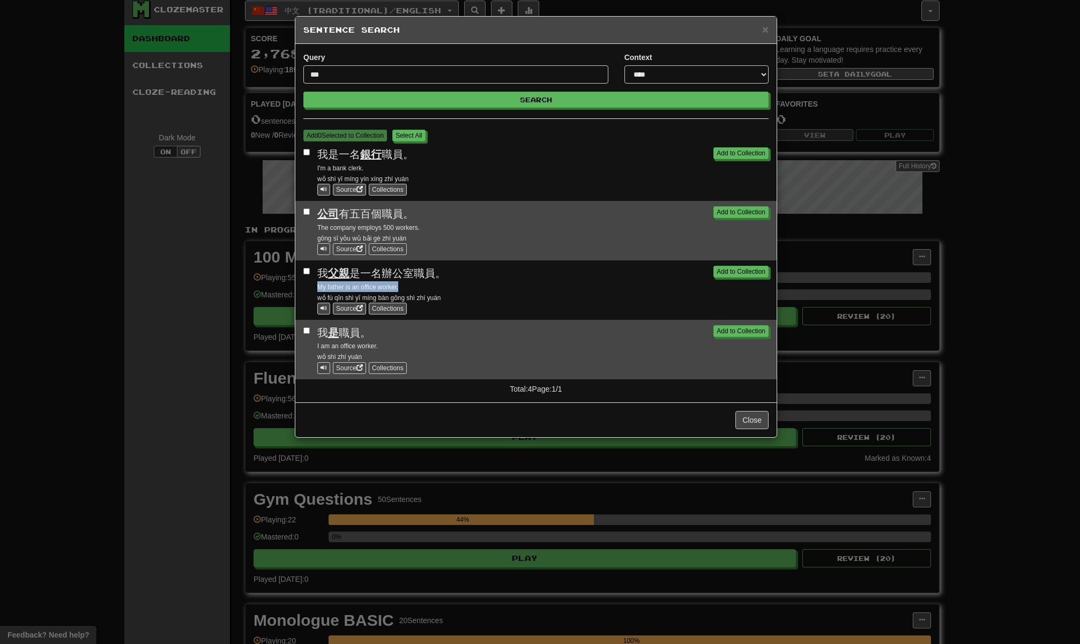
drag, startPoint x: 405, startPoint y: 287, endPoint x: 314, endPoint y: 292, distance: 91.8
click at [314, 292] on div "Add to Collection 我 父親 是一名辦公室職員。 My father is an office worker. wǒ fù qīn shì y…" at bounding box center [535, 290] width 465 height 49
copy small "My father is an office worker."
drag, startPoint x: 1066, startPoint y: 217, endPoint x: 440, endPoint y: 284, distance: 629.7
click at [424, 283] on div "My father is an office worker." at bounding box center [542, 286] width 451 height 11
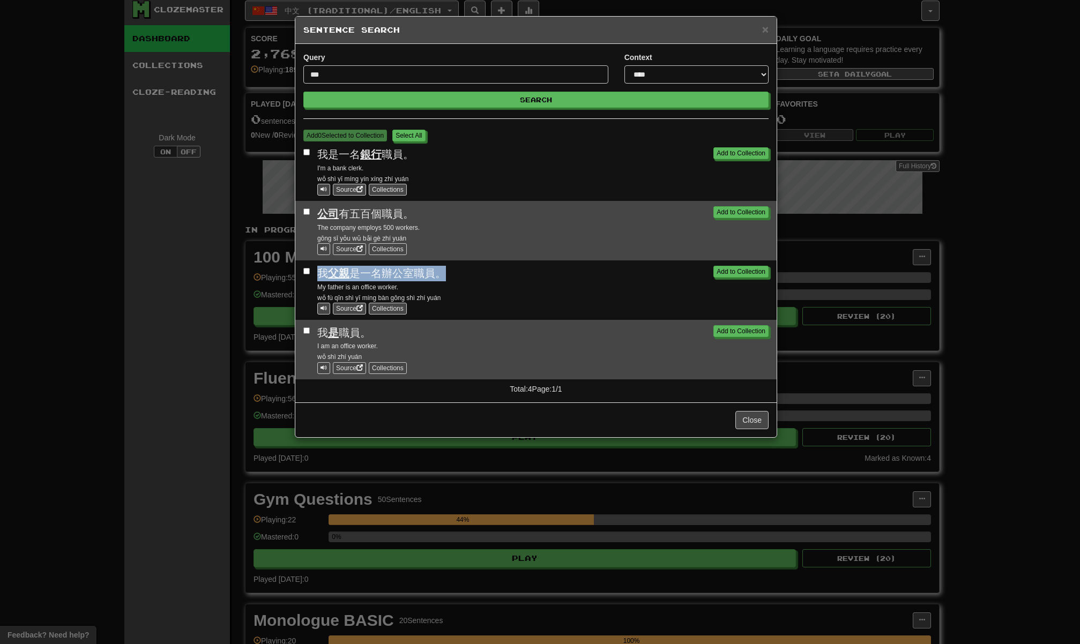
drag, startPoint x: 423, startPoint y: 279, endPoint x: 356, endPoint y: 266, distance: 68.3
click at [307, 279] on div "Add to Collection 我 父親 是一名辦公室職員。 My father is an office worker. wǒ fù qīn shì y…" at bounding box center [535, 290] width 465 height 49
copy span "我 父親 是一名辦公室職員。"
click at [372, 73] on input "***" at bounding box center [455, 74] width 305 height 18
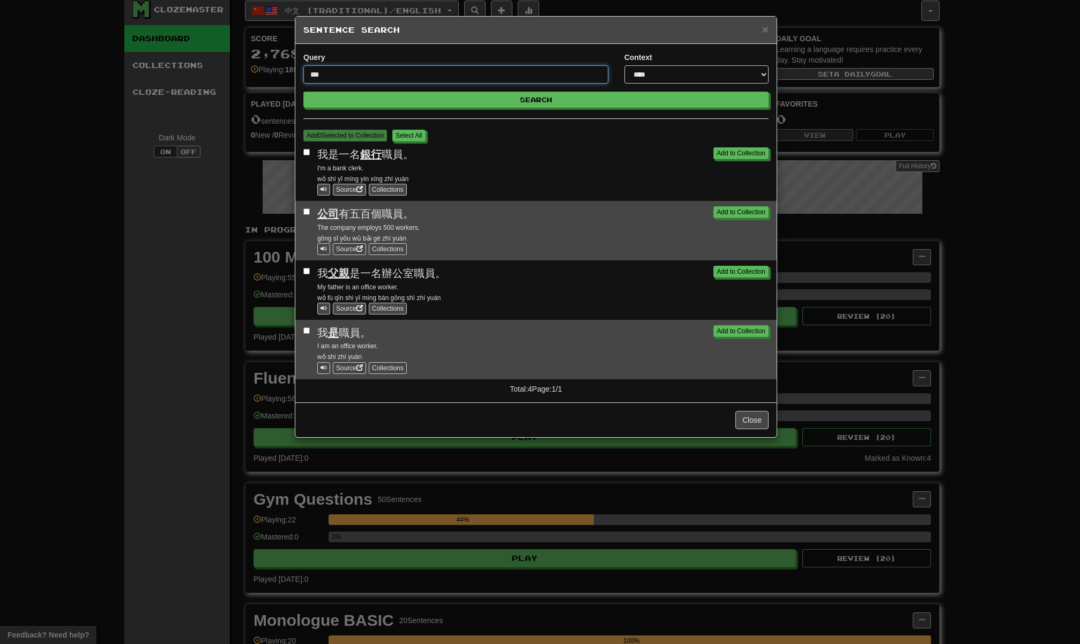
click at [372, 73] on input "***" at bounding box center [455, 74] width 305 height 18
paste input "text"
click at [536, 100] on button "Search" at bounding box center [535, 100] width 465 height 16
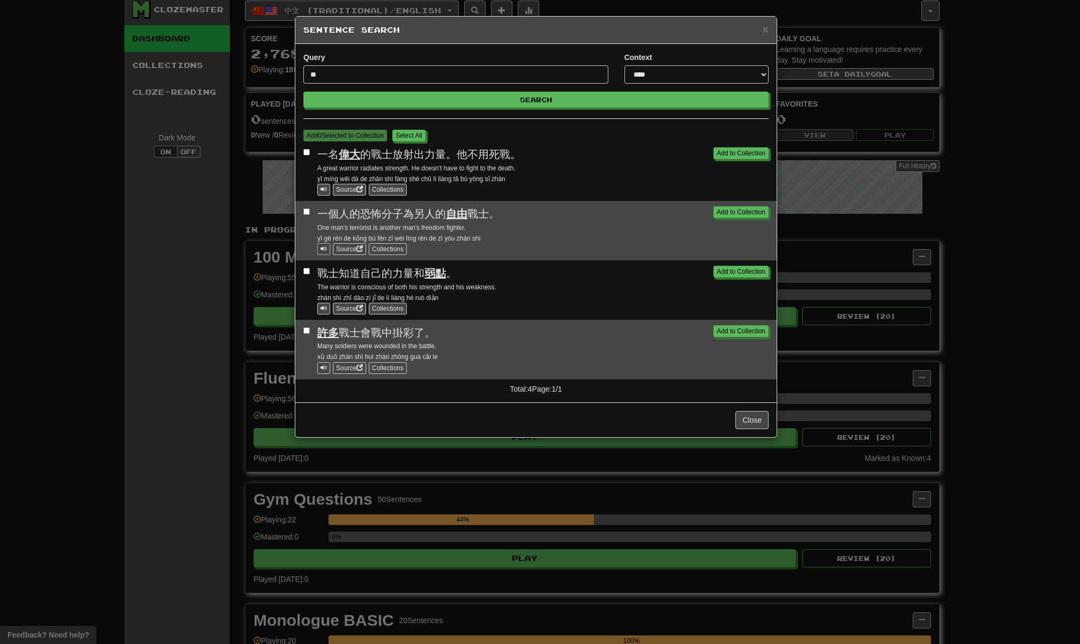
click at [324, 251] on span at bounding box center [324, 249] width 6 height 6
click at [354, 251] on link "Source" at bounding box center [349, 249] width 33 height 12
click at [506, 70] on input "**" at bounding box center [455, 74] width 305 height 18
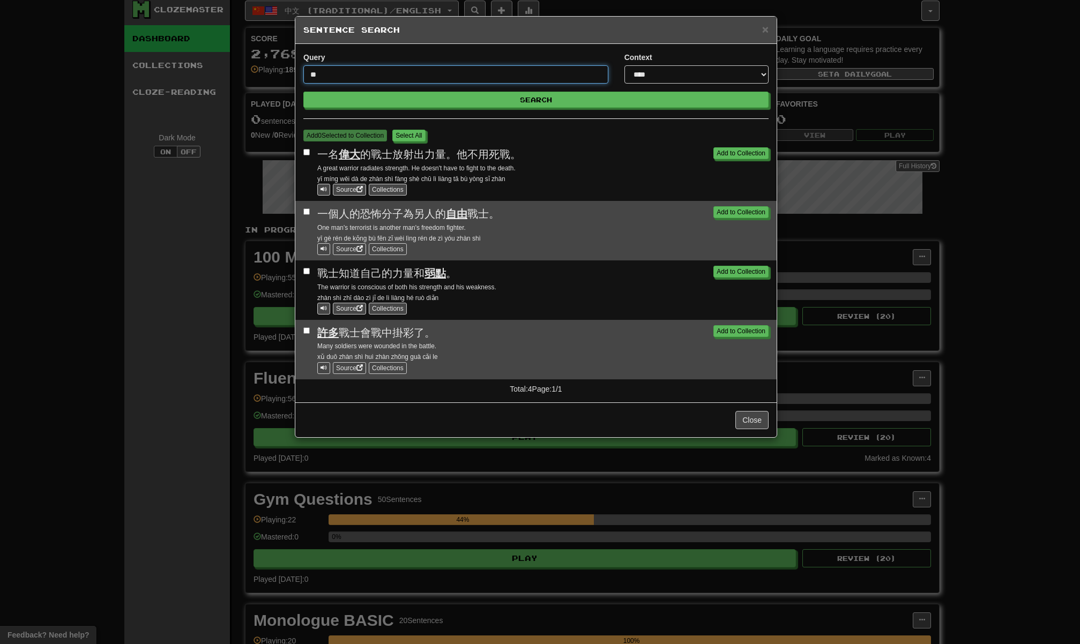
paste input "text"
click at [536, 100] on button "Search" at bounding box center [535, 100] width 465 height 16
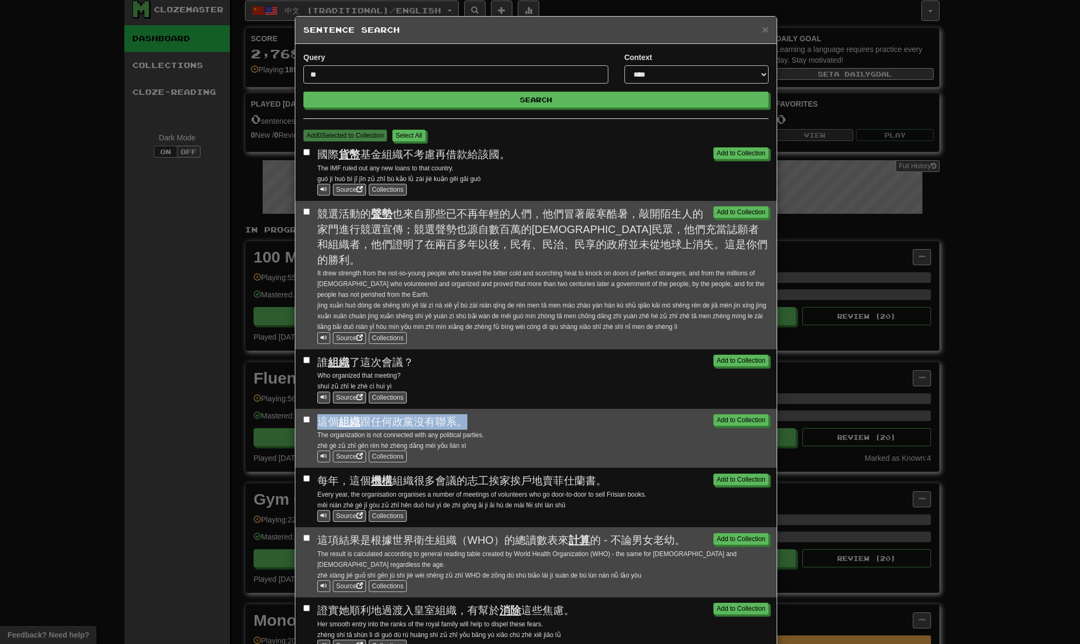
drag, startPoint x: 466, startPoint y: 405, endPoint x: 293, endPoint y: 406, distance: 173.2
click at [295, 409] on div "Add to Collection 這個 組織 跟任何政黨沒有聯系。 The organization is not connected with any p…" at bounding box center [535, 439] width 481 height 60
copy span "這個 組織 跟任何政黨沒有聯系。"
drag, startPoint x: 310, startPoint y: 417, endPoint x: 516, endPoint y: 418, distance: 205.3
click at [516, 418] on div "Add to Collection 這個 組織 跟任何政黨沒有聯系。 The organization is not connected with any p…" at bounding box center [535, 438] width 465 height 49
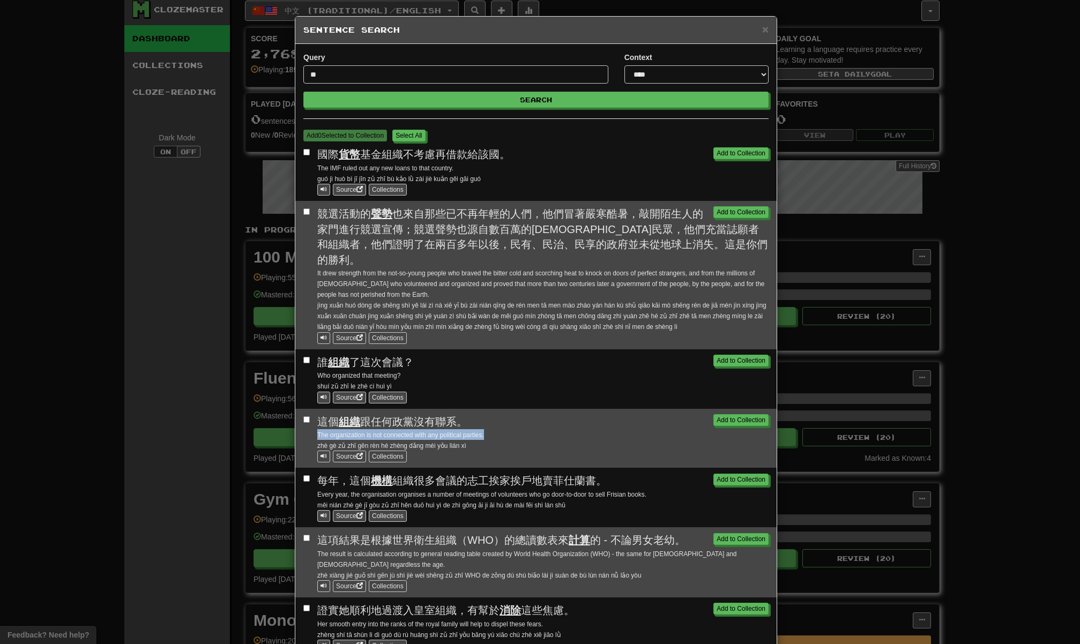
copy small "The organization is not connected with any political parties."
click at [303, 76] on input "**" at bounding box center [455, 74] width 305 height 18
paste input "text"
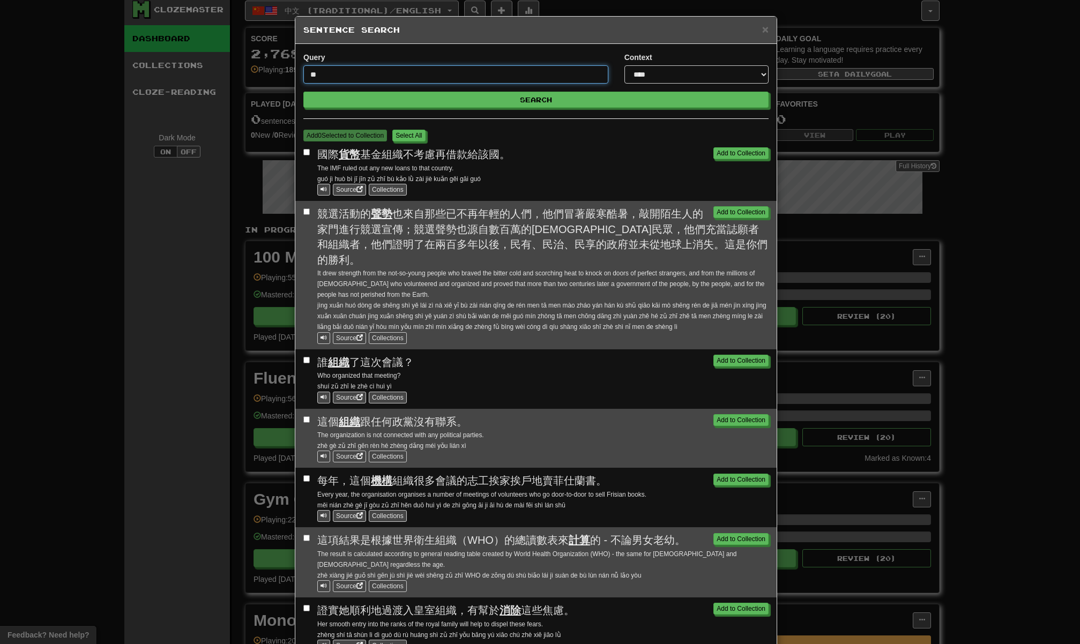
type input "**"
click at [532, 100] on button "Search" at bounding box center [535, 100] width 465 height 16
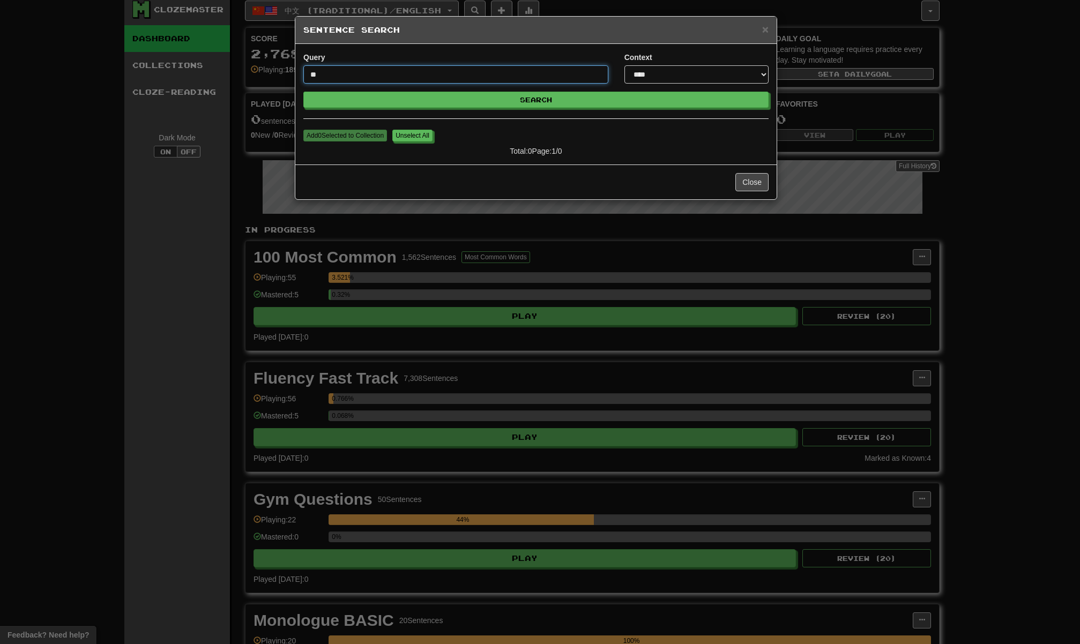
click at [309, 78] on input "**" at bounding box center [455, 74] width 305 height 18
click at [536, 100] on button "Search" at bounding box center [535, 100] width 465 height 16
click at [455, 78] on input "**" at bounding box center [455, 74] width 305 height 18
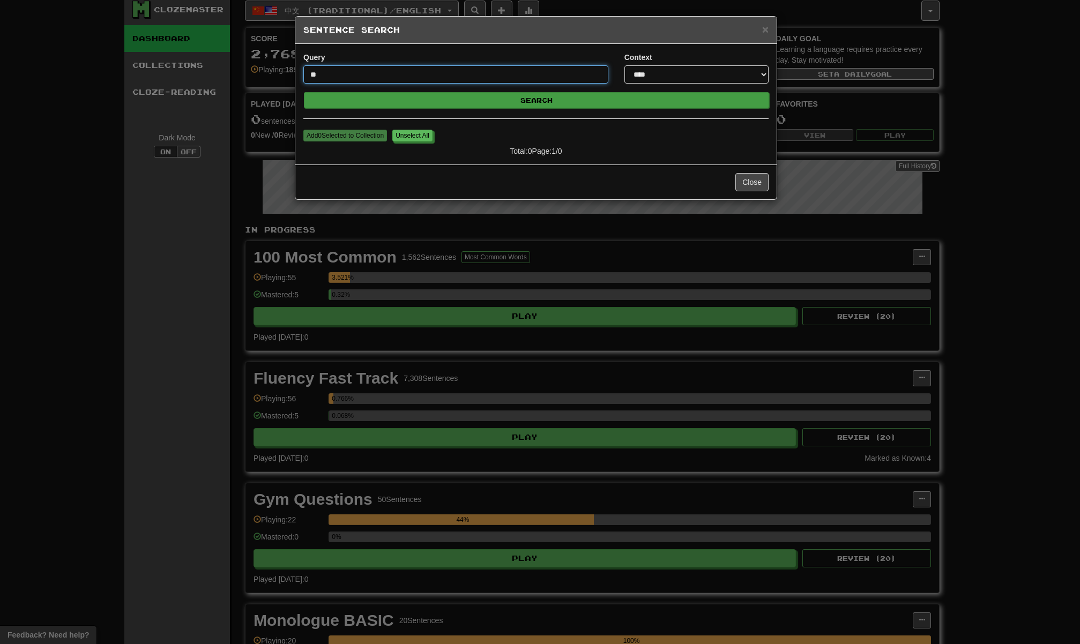
click at [537, 100] on button "Search" at bounding box center [536, 100] width 465 height 16
